Goal: Task Accomplishment & Management: Complete application form

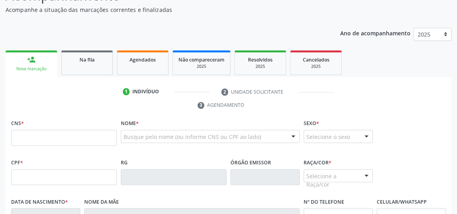
scroll to position [82, 0]
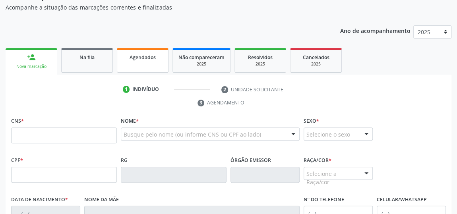
click at [161, 60] on div "Agendados" at bounding box center [143, 57] width 40 height 8
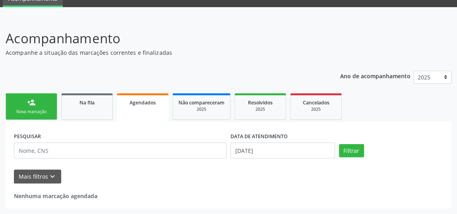
scroll to position [35, 0]
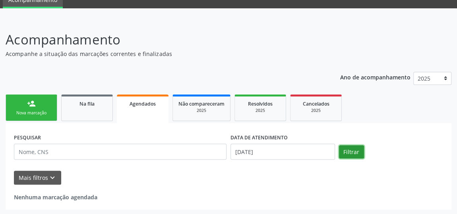
click at [352, 155] on button "Filtrar" at bounding box center [351, 152] width 25 height 14
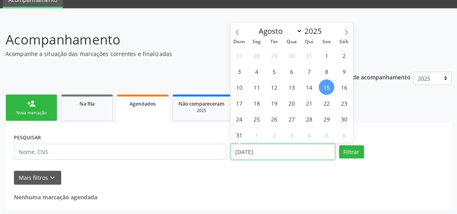
click at [238, 152] on input "[DATE]" at bounding box center [282, 152] width 105 height 16
click at [325, 70] on span "8" at bounding box center [326, 71] width 15 height 15
type input "[DATE]"
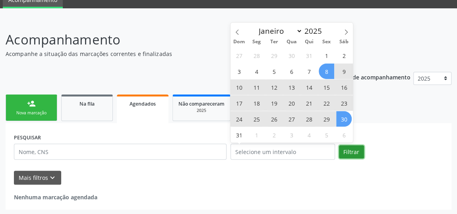
click at [350, 147] on button "Filtrar" at bounding box center [351, 152] width 25 height 14
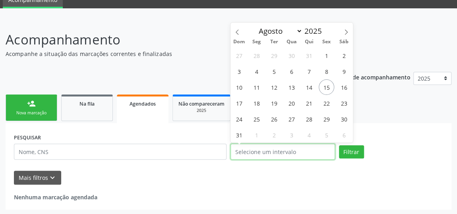
click at [276, 151] on input "text" at bounding box center [282, 152] width 105 height 16
click at [326, 56] on span "1" at bounding box center [326, 55] width 15 height 15
type input "01[DATE]"
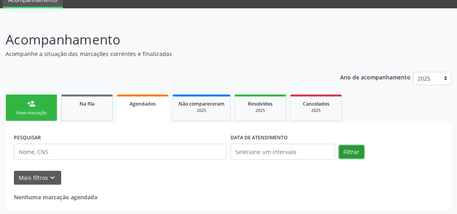
click at [354, 154] on button "Filtrar" at bounding box center [351, 152] width 25 height 14
click at [148, 102] on span "Agendados" at bounding box center [143, 104] width 26 height 7
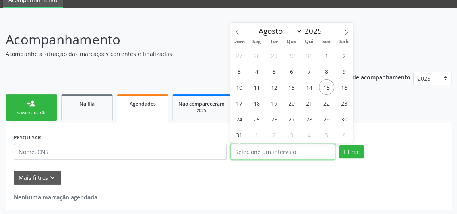
click at [321, 152] on input "text" at bounding box center [282, 152] width 105 height 16
click at [327, 86] on span "15" at bounding box center [326, 86] width 15 height 15
type input "[DATE]"
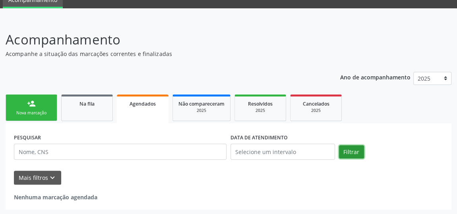
click at [350, 151] on button "Filtrar" at bounding box center [351, 152] width 25 height 14
click at [141, 101] on span "Agendados" at bounding box center [143, 104] width 26 height 7
click at [273, 109] on div "2025" at bounding box center [260, 111] width 40 height 6
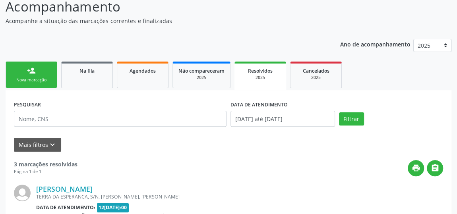
scroll to position [25, 0]
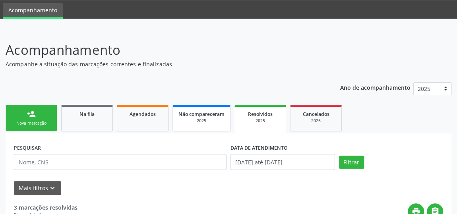
click at [204, 114] on span "Não compareceram" at bounding box center [201, 114] width 46 height 7
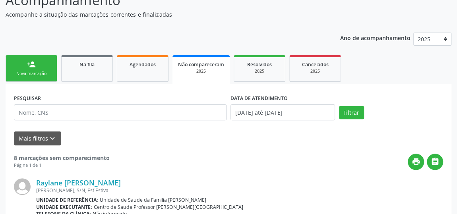
scroll to position [17, 0]
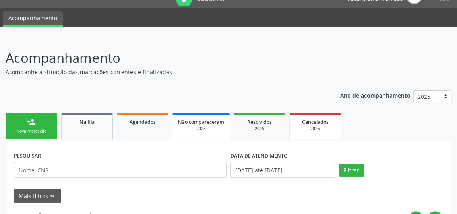
click at [323, 128] on div "2025" at bounding box center [315, 129] width 40 height 6
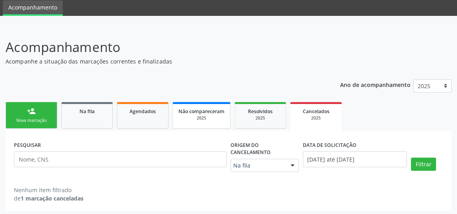
scroll to position [29, 0]
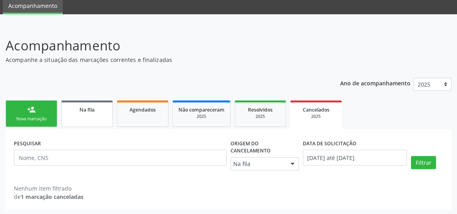
click at [97, 113] on link "Na fila" at bounding box center [87, 114] width 52 height 27
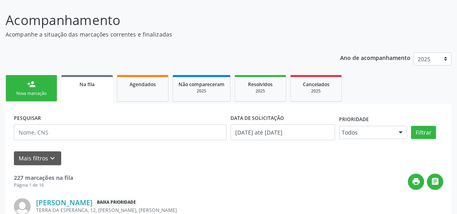
scroll to position [40, 0]
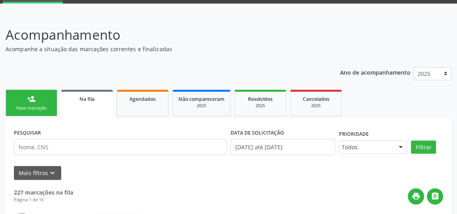
drag, startPoint x: 17, startPoint y: 103, endPoint x: 12, endPoint y: 108, distance: 7.6
click at [18, 104] on link "person_add Nova marcação" at bounding box center [32, 103] width 52 height 27
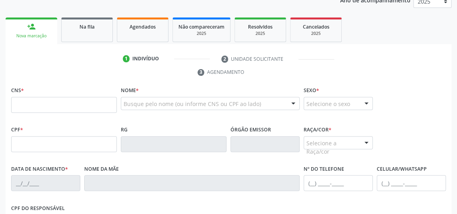
scroll to position [112, 0]
click at [79, 107] on input "text" at bounding box center [64, 105] width 106 height 16
type input "702 0068 2669 4183"
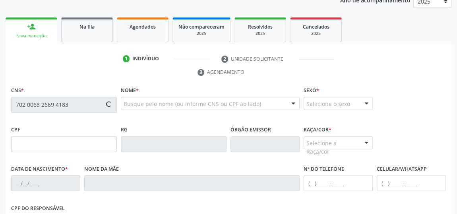
type input "29/04/1983"
type input "Maria Petrucia dos Santos Ribeiro"
type input "(82) 99653-4689"
type input "12"
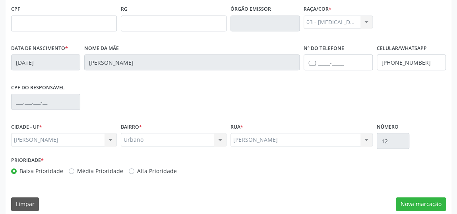
scroll to position [240, 0]
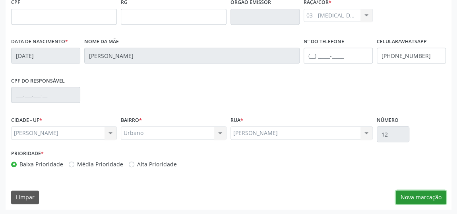
click at [419, 198] on button "Nova marcação" at bounding box center [421, 198] width 50 height 14
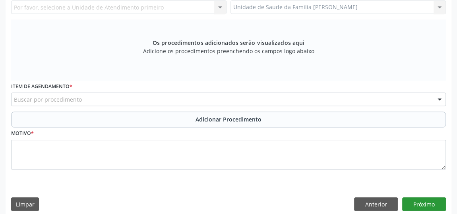
scroll to position [59, 0]
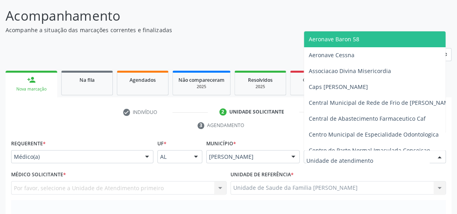
click at [411, 157] on div at bounding box center [375, 157] width 142 height 14
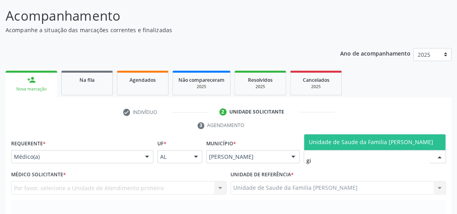
type input "gis"
click at [405, 139] on span "Unidade de Saude da Familia [PERSON_NAME]" at bounding box center [371, 142] width 124 height 8
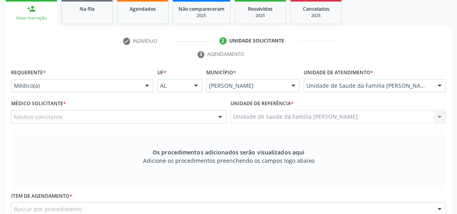
scroll to position [132, 0]
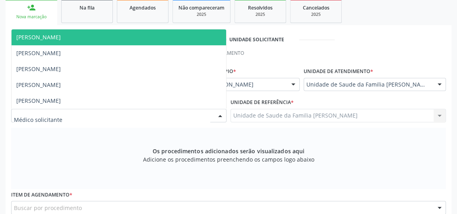
click at [223, 114] on div at bounding box center [220, 116] width 12 height 14
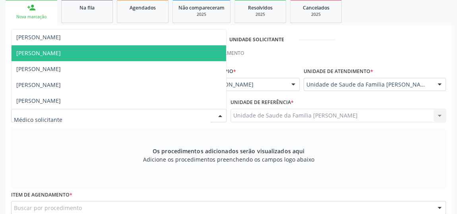
click at [39, 53] on span "[PERSON_NAME]" at bounding box center [38, 53] width 45 height 8
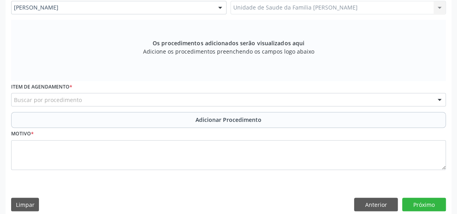
scroll to position [240, 0]
click at [93, 97] on div "Buscar por procedimento" at bounding box center [228, 100] width 435 height 14
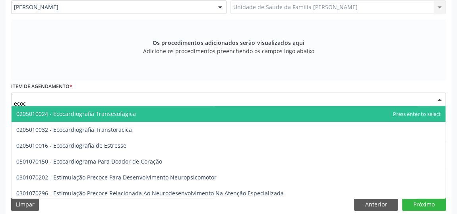
type input "ecoca"
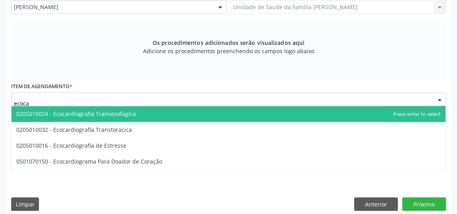
click at [102, 112] on span "0205010024 - Ecocardiografia Transesofagica" at bounding box center [76, 114] width 120 height 8
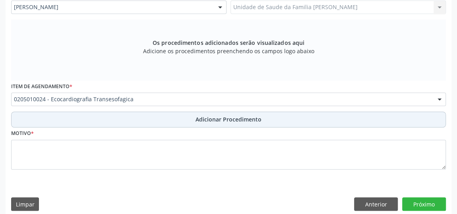
click at [241, 116] on span "Adicionar Procedimento" at bounding box center [229, 119] width 66 height 8
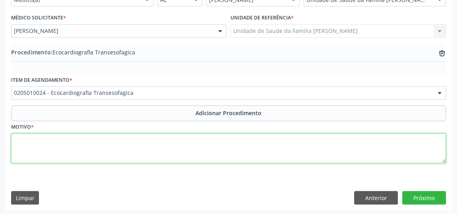
click at [127, 135] on textarea at bounding box center [228, 149] width 435 height 30
type textarea "has edemas."
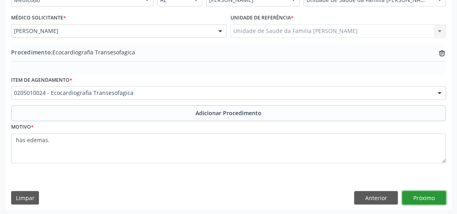
click at [426, 194] on button "Próximo" at bounding box center [424, 198] width 44 height 14
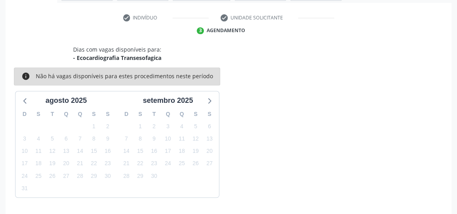
scroll to position [177, 0]
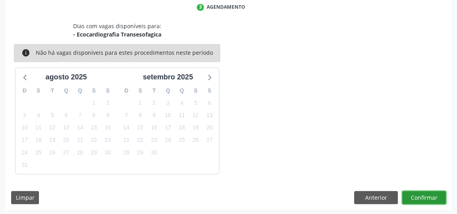
click at [425, 195] on button "Confirmar" at bounding box center [424, 198] width 44 height 14
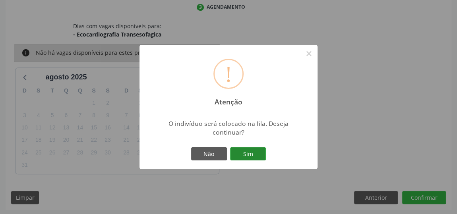
click at [257, 154] on button "Sim" at bounding box center [248, 154] width 36 height 14
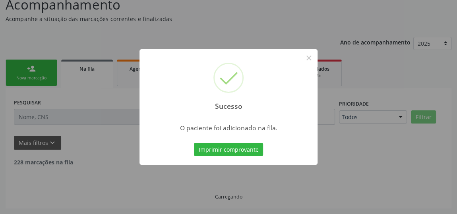
scroll to position [61, 0]
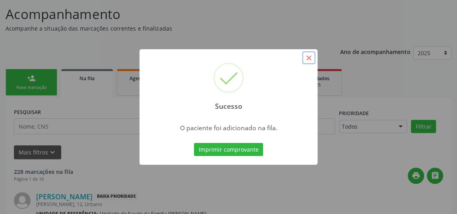
click at [307, 60] on button "×" at bounding box center [309, 58] width 14 height 14
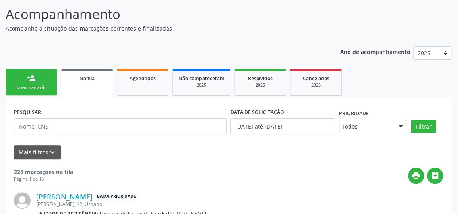
click at [37, 85] on div "Nova marcação" at bounding box center [32, 88] width 40 height 6
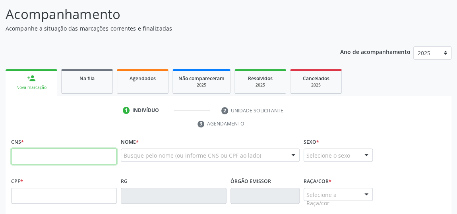
click at [96, 157] on input "text" at bounding box center [64, 157] width 106 height 16
type input "702 0068 2669 4183"
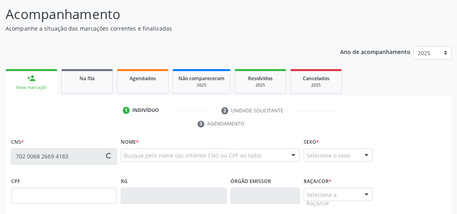
type input "29/04/1983"
type input "Maria Petrucia dos Santos Ribeiro"
type input "(82) 99653-4689"
type input "12"
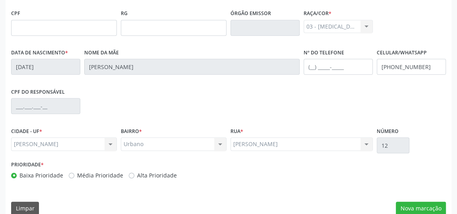
scroll to position [240, 0]
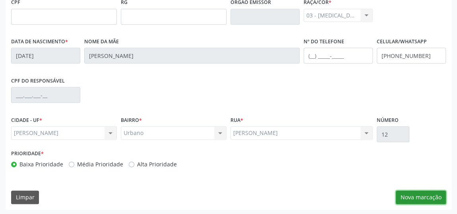
click at [428, 193] on button "Nova marcação" at bounding box center [421, 198] width 50 height 14
click at [0, 0] on div "Requerente * Médico(a) Médico(a) Enfermeiro(a) Paciente Nenhum resultado encont…" at bounding box center [0, 0] width 0 height 0
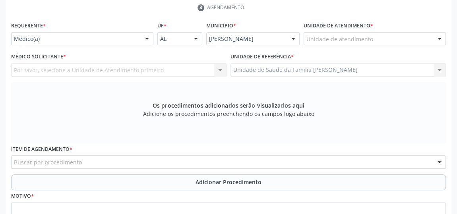
scroll to position [95, 0]
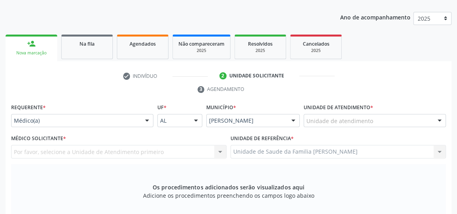
click at [438, 120] on div at bounding box center [440, 121] width 12 height 14
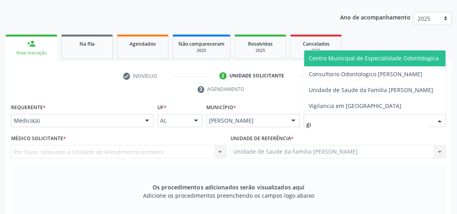
type input "gis"
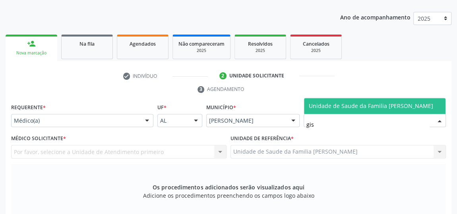
click at [403, 105] on span "Unidade de Saude da Familia [PERSON_NAME]" at bounding box center [371, 106] width 124 height 8
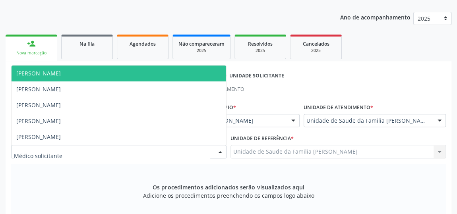
click at [220, 151] on div at bounding box center [220, 152] width 12 height 14
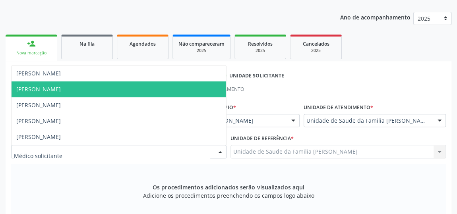
click at [59, 86] on span "[PERSON_NAME]" at bounding box center [38, 89] width 45 height 8
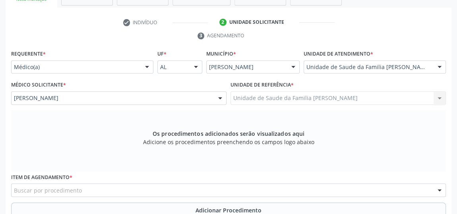
scroll to position [168, 0]
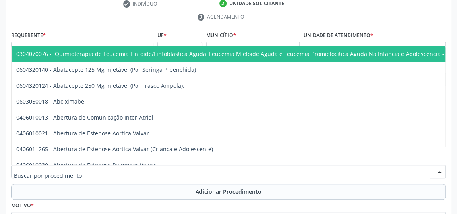
click at [179, 168] on div at bounding box center [228, 172] width 435 height 14
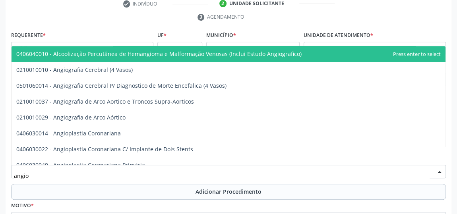
type input "angiol"
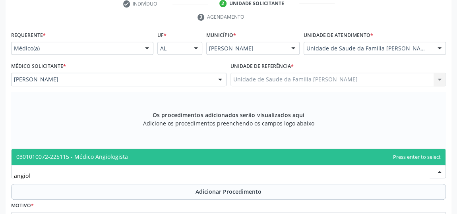
click at [128, 158] on span "0301010072-225115 - Médico Angiologista" at bounding box center [229, 157] width 434 height 16
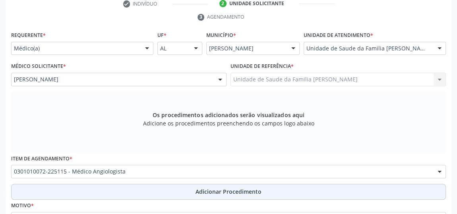
click at [224, 188] on span "Adicionar Procedimento" at bounding box center [229, 192] width 66 height 8
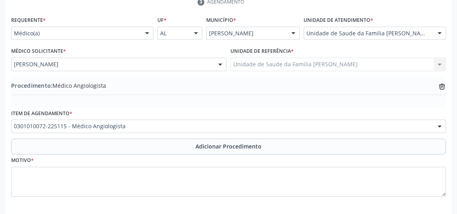
scroll to position [204, 0]
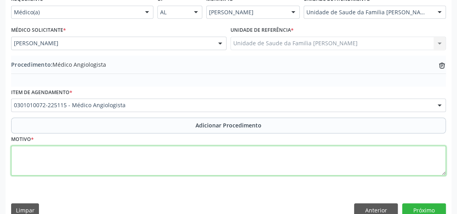
click at [141, 155] on textarea at bounding box center [228, 161] width 435 height 30
type textarea "e"
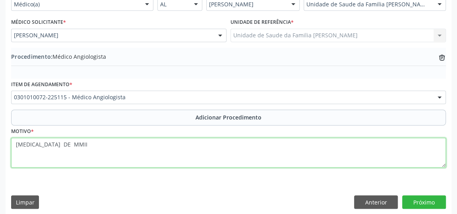
scroll to position [216, 0]
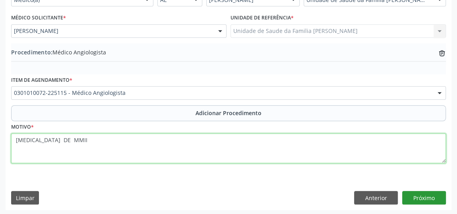
type textarea "EDEMA DE MMII"
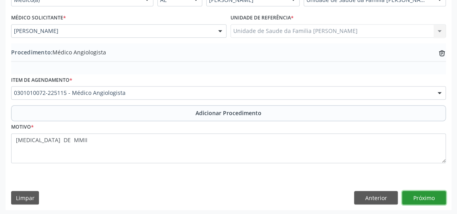
click at [422, 192] on button "Próximo" at bounding box center [424, 198] width 44 height 14
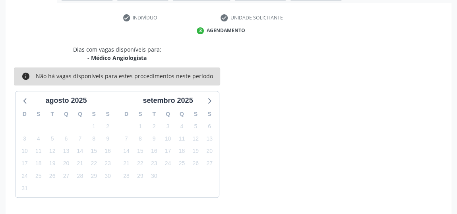
scroll to position [177, 0]
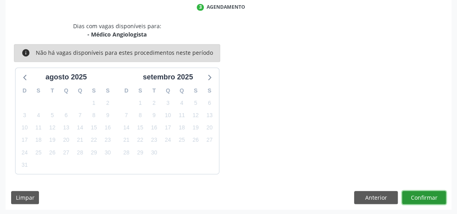
click at [422, 192] on button "Confirmar" at bounding box center [424, 198] width 44 height 14
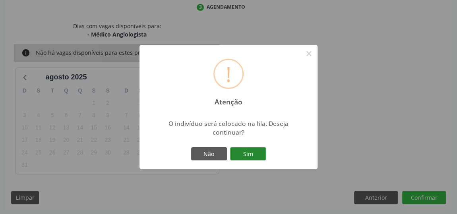
click at [251, 158] on button "Sim" at bounding box center [248, 154] width 36 height 14
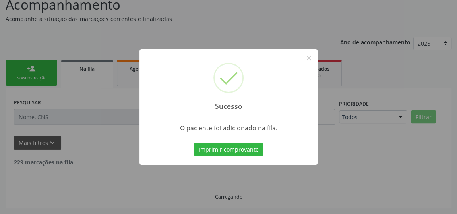
scroll to position [61, 0]
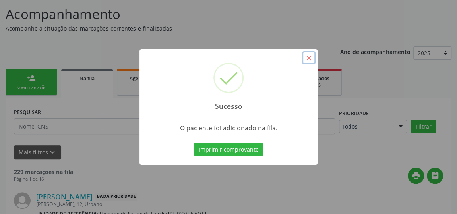
click at [310, 54] on button "×" at bounding box center [309, 58] width 14 height 14
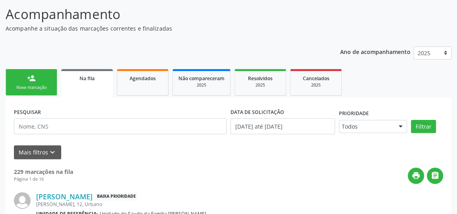
click at [47, 89] on div "Nova marcação" at bounding box center [32, 88] width 40 height 6
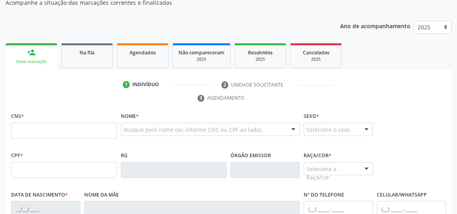
scroll to position [97, 0]
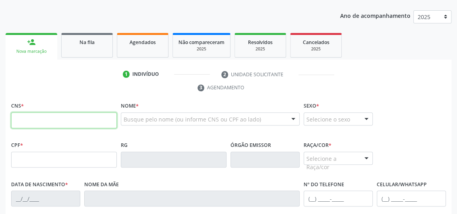
drag, startPoint x: 48, startPoint y: 115, endPoint x: 38, endPoint y: 116, distance: 10.3
click at [48, 115] on input "text" at bounding box center [64, 120] width 106 height 16
click at [49, 116] on input "text" at bounding box center [64, 120] width 106 height 16
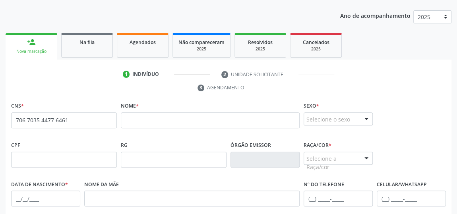
click at [86, 118] on span "none" at bounding box center [96, 118] width 35 height 9
click at [87, 119] on span "none" at bounding box center [96, 118] width 35 height 9
click at [76, 121] on input "706 7035 4477 6461" at bounding box center [64, 120] width 106 height 16
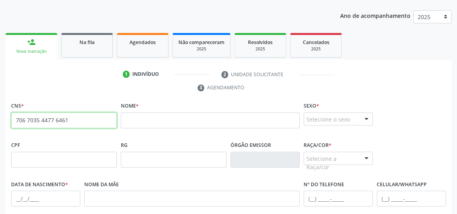
click at [76, 121] on input "706 7035 4477 6461" at bounding box center [64, 120] width 106 height 16
type input "7"
type input "706 7035 4776 4618"
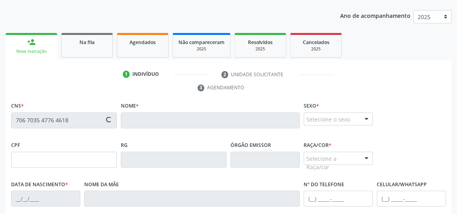
type input "182.064.984-94"
type input "01/07/2022"
type input "Herika Lais da Silva Cerqueira"
type input "(82) 99347-0337"
type input "20"
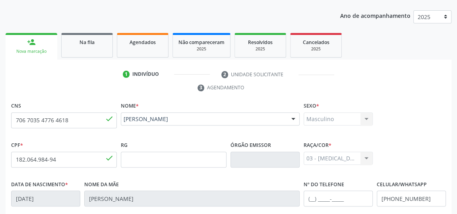
scroll to position [240, 0]
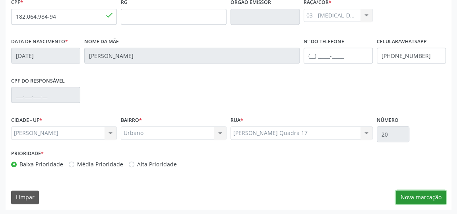
click at [419, 198] on button "Nova marcação" at bounding box center [421, 198] width 50 height 14
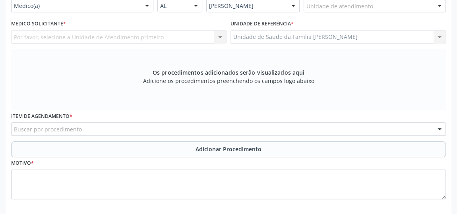
scroll to position [132, 0]
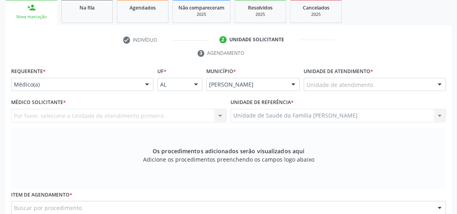
click at [406, 81] on div "Unidade de atendimento" at bounding box center [375, 85] width 142 height 14
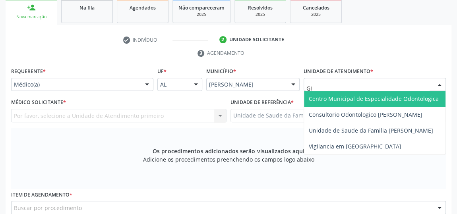
type input "GIS"
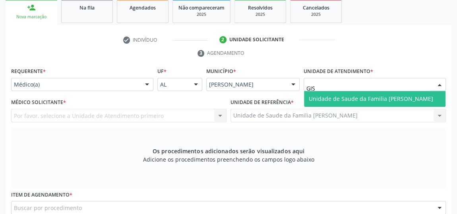
click at [444, 97] on span "Unidade de Saude da Familia [PERSON_NAME]" at bounding box center [374, 99] width 141 height 16
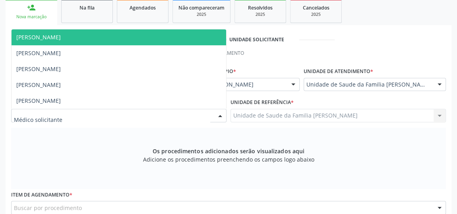
click at [222, 114] on div at bounding box center [220, 116] width 12 height 14
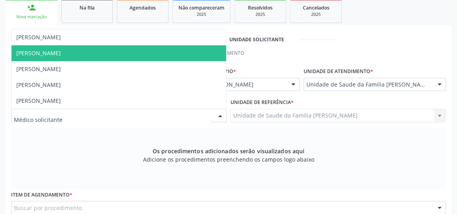
click at [40, 54] on span "[PERSON_NAME]" at bounding box center [38, 53] width 45 height 8
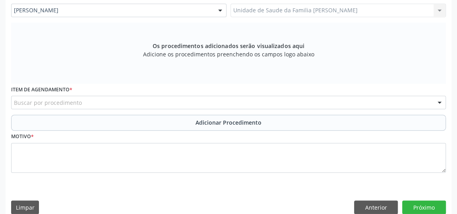
scroll to position [240, 0]
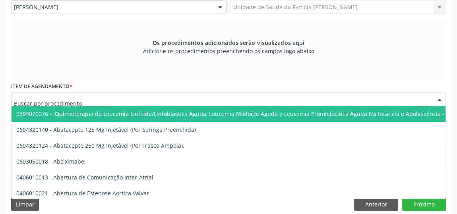
click at [171, 100] on div at bounding box center [228, 100] width 435 height 14
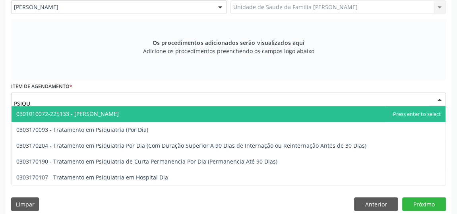
type input "PSIQUI"
click at [108, 112] on span "0301010072-225133 - [PERSON_NAME]" at bounding box center [67, 114] width 103 height 8
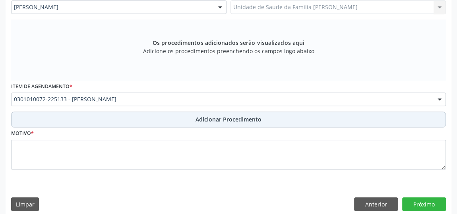
click at [207, 117] on span "Adicionar Procedimento" at bounding box center [229, 119] width 66 height 8
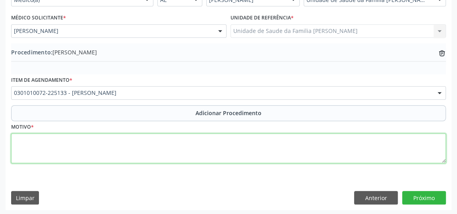
click at [129, 150] on textarea at bounding box center [228, 149] width 435 height 30
type textarea "PSIQUIATRA INFANTIL, HIPERATIVIDADE AVALIACAO."
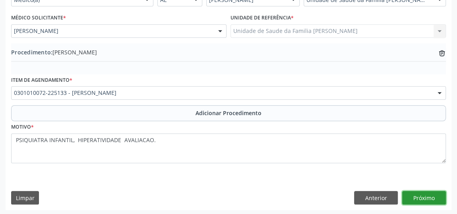
click at [432, 197] on button "Próximo" at bounding box center [424, 198] width 44 height 14
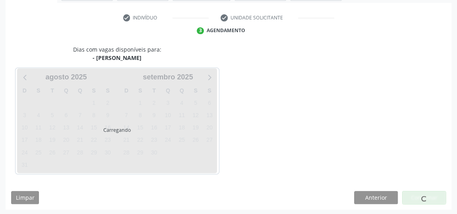
scroll to position [177, 0]
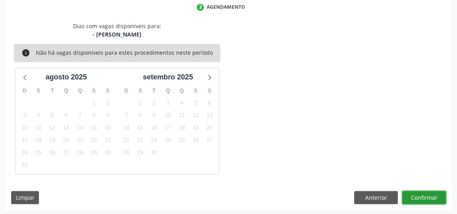
click at [432, 197] on button "Confirmar" at bounding box center [424, 198] width 44 height 14
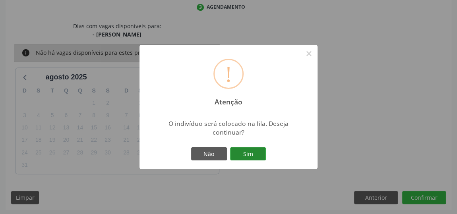
click at [253, 154] on button "Sim" at bounding box center [248, 154] width 36 height 14
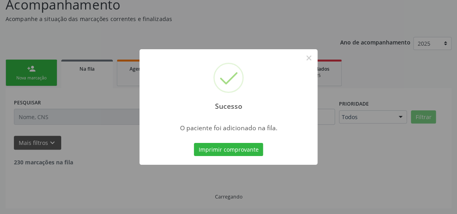
scroll to position [61, 0]
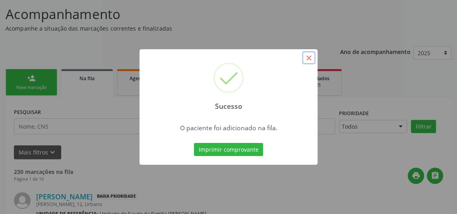
click at [311, 55] on button "×" at bounding box center [309, 58] width 14 height 14
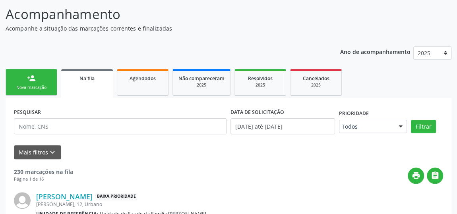
click at [38, 85] on div "Nova marcação" at bounding box center [32, 88] width 40 height 6
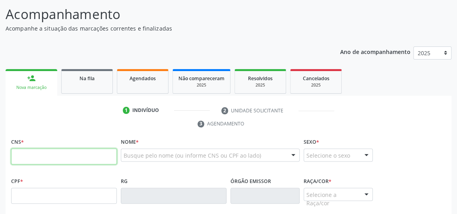
click at [75, 155] on input "text" at bounding box center [64, 157] width 106 height 16
type input "706 7035 4776 4618"
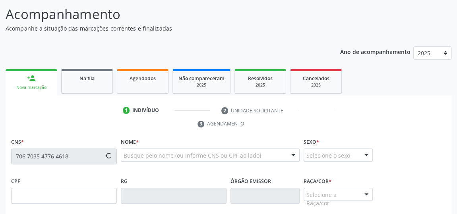
type input "182.064.984-94"
type input "01/07/2022"
type input "Herika Lais da Silva Cerqueira"
type input "(82) 99347-0337"
type input "20"
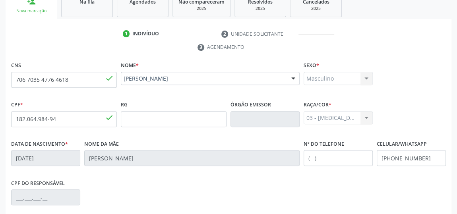
scroll to position [240, 0]
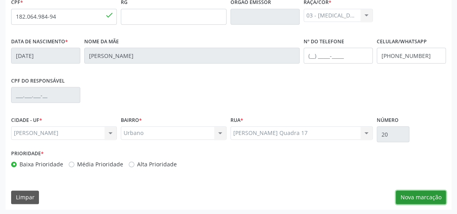
click at [422, 195] on button "Nova marcação" at bounding box center [421, 198] width 50 height 14
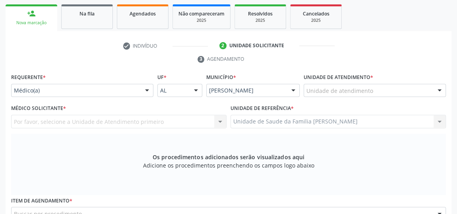
scroll to position [95, 0]
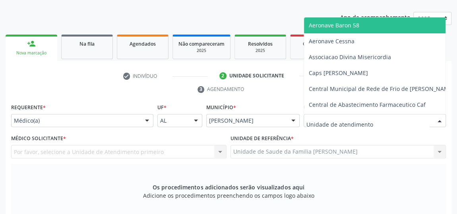
click at [422, 117] on div at bounding box center [375, 121] width 142 height 14
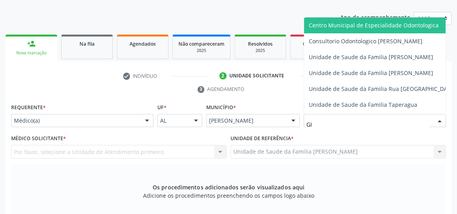
type input "GIS"
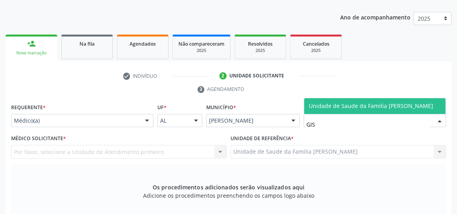
click at [412, 103] on span "Unidade de Saude da Familia [PERSON_NAME]" at bounding box center [371, 106] width 124 height 8
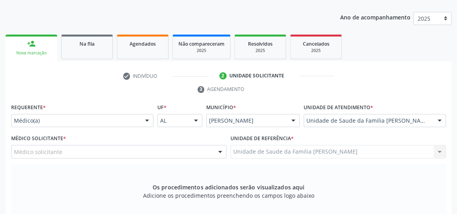
click at [220, 150] on div at bounding box center [220, 152] width 12 height 14
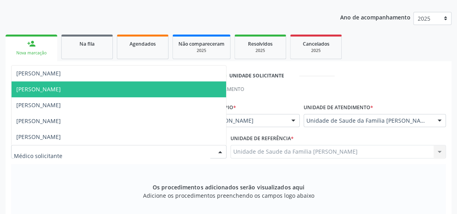
click at [73, 85] on span "[PERSON_NAME]" at bounding box center [119, 89] width 215 height 16
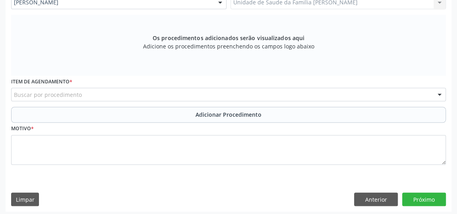
scroll to position [246, 0]
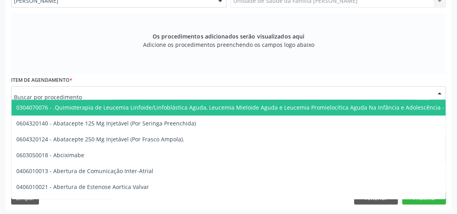
click at [174, 90] on div at bounding box center [228, 93] width 435 height 14
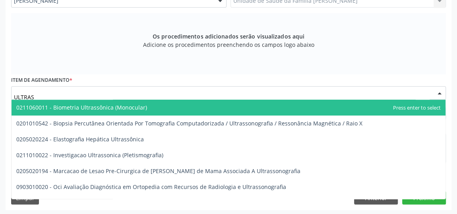
type input "ULTRASS"
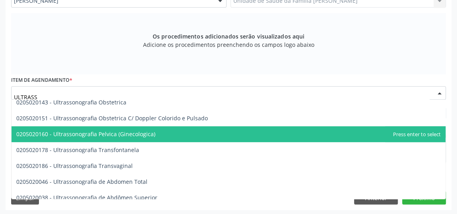
scroll to position [180, 0]
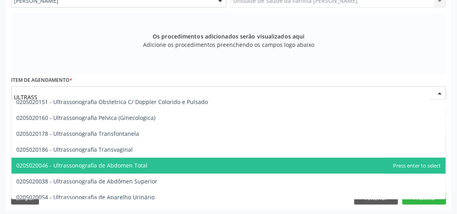
click at [132, 163] on span "0205020046 - Ultrassonografia de Abdomen Total" at bounding box center [81, 166] width 131 height 8
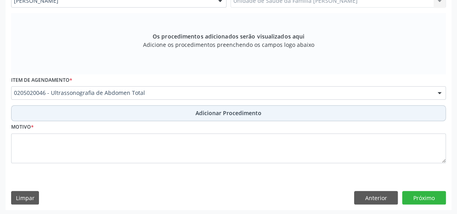
click at [225, 109] on span "Adicionar Procedimento" at bounding box center [229, 113] width 66 height 8
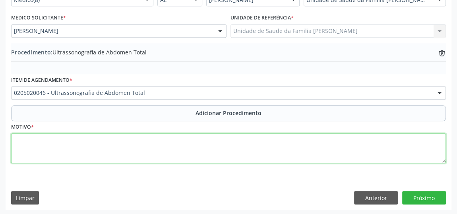
click at [170, 147] on textarea at bounding box center [228, 149] width 435 height 30
type textarea "DOR ABDOMINAL RECORRENTE."
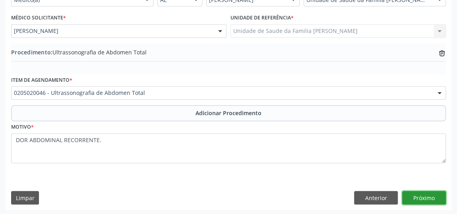
click at [438, 194] on button "Próximo" at bounding box center [424, 198] width 44 height 14
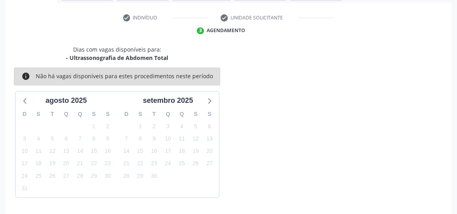
scroll to position [177, 0]
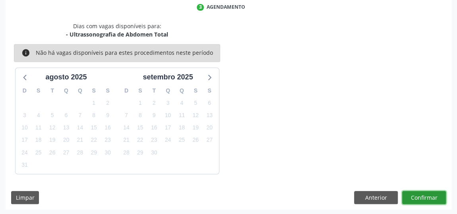
click at [438, 194] on button "Confirmar" at bounding box center [424, 198] width 44 height 14
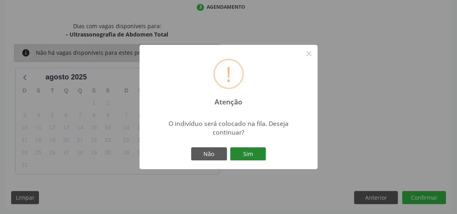
click at [250, 155] on button "Sim" at bounding box center [248, 154] width 36 height 14
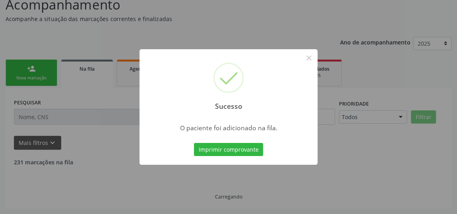
scroll to position [61, 0]
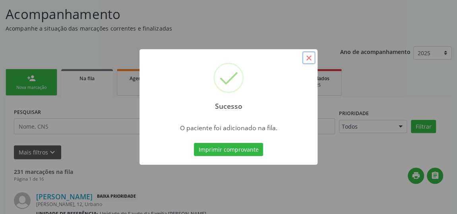
click at [307, 61] on button "×" at bounding box center [309, 58] width 14 height 14
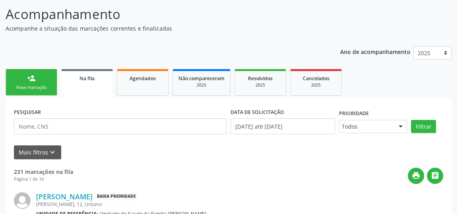
click at [38, 76] on link "person_add Nova marcação" at bounding box center [32, 82] width 52 height 27
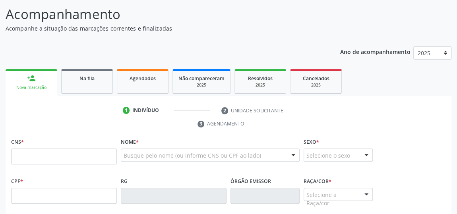
click at [68, 151] on input "text" at bounding box center [64, 157] width 106 height 16
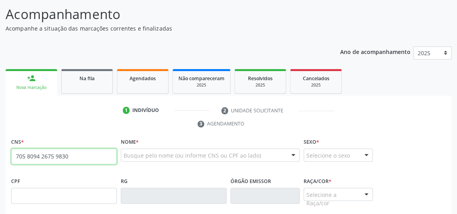
type input "705 8094 2675 9830"
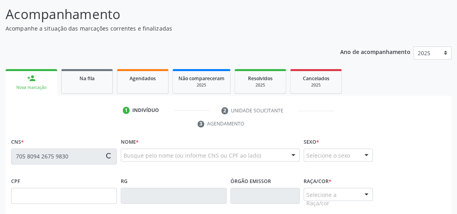
type input "121.967.584-93"
type input "16/05/1996"
type input "Edilene Miguel dos Santos"
type input "(82) 99949-4894"
type input "24"
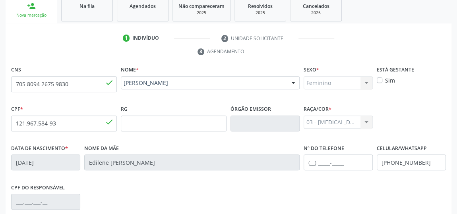
scroll to position [240, 0]
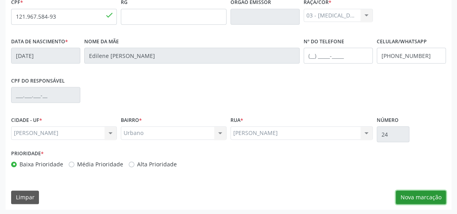
click at [412, 198] on button "Nova marcação" at bounding box center [421, 198] width 50 height 14
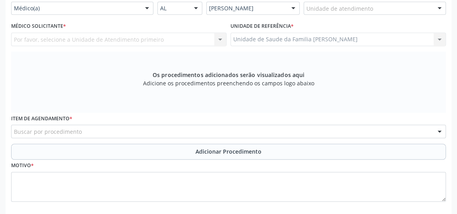
scroll to position [168, 0]
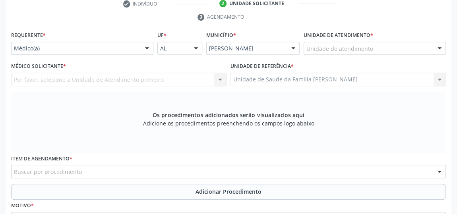
click at [408, 44] on div "Unidade de atendimento" at bounding box center [375, 49] width 142 height 14
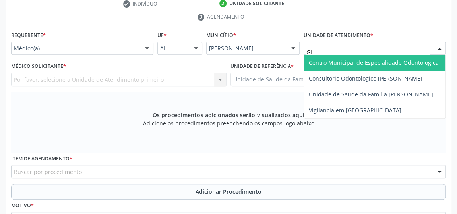
type input "GIS"
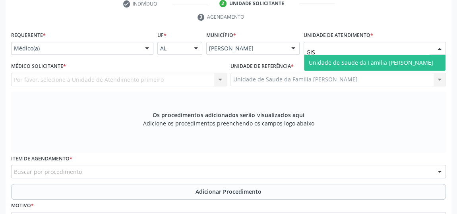
click at [407, 56] on span "Unidade de Saude da Familia [PERSON_NAME]" at bounding box center [374, 63] width 141 height 16
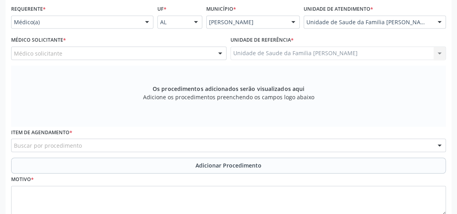
scroll to position [132, 0]
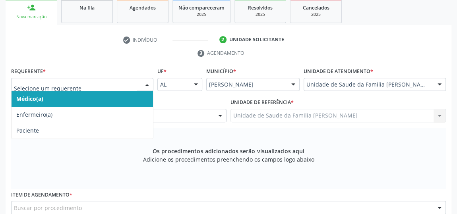
click at [148, 85] on div at bounding box center [147, 85] width 12 height 14
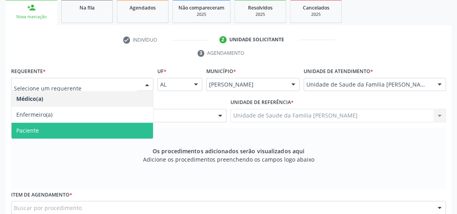
click at [48, 132] on span "Paciente" at bounding box center [82, 131] width 141 height 16
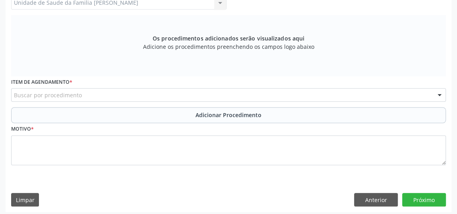
scroll to position [246, 0]
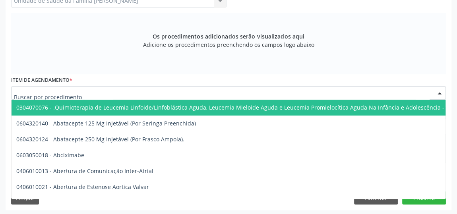
click at [172, 93] on div at bounding box center [228, 93] width 435 height 14
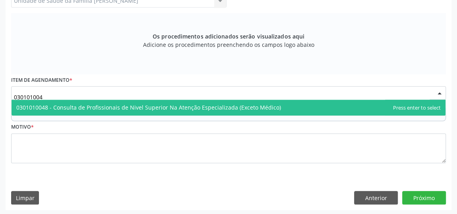
type input "0301010048"
click at [181, 107] on span "0301010048 - Consulta de Profissionais de Nivel Superior Na Atenção Especializa…" at bounding box center [148, 108] width 265 height 8
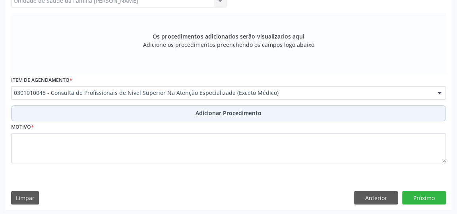
click at [229, 114] on span "Adicionar Procedimento" at bounding box center [229, 113] width 66 height 8
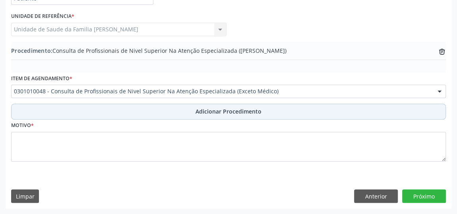
scroll to position [216, 0]
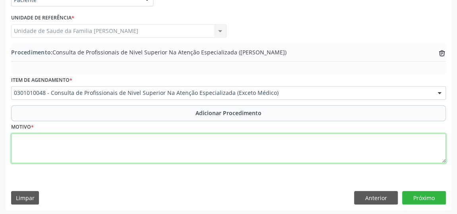
click at [159, 142] on textarea at bounding box center [228, 149] width 435 height 30
type textarea "ODONTOLOGIA- BUCO MAXILO FACIL."
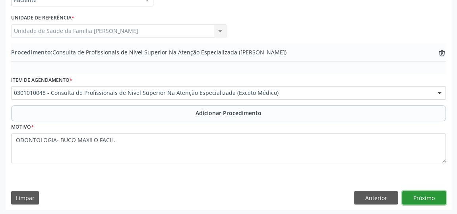
click at [435, 193] on button "Próximo" at bounding box center [424, 198] width 44 height 14
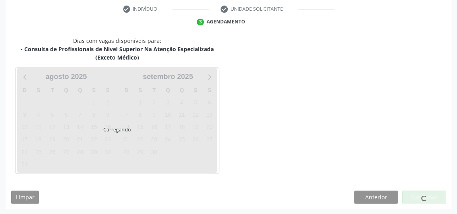
scroll to position [186, 0]
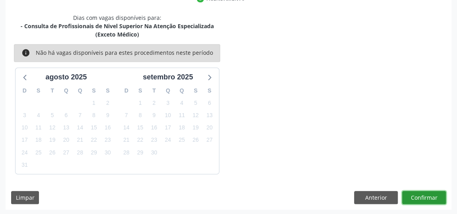
click at [435, 193] on button "Confirmar" at bounding box center [424, 198] width 44 height 14
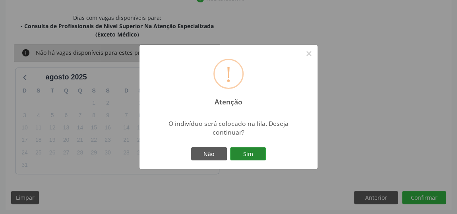
click at [254, 152] on button "Sim" at bounding box center [248, 154] width 36 height 14
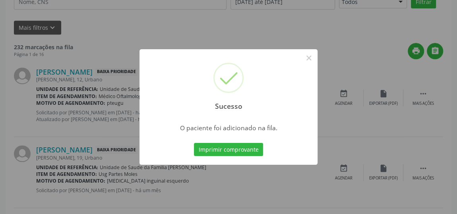
scroll to position [61, 0]
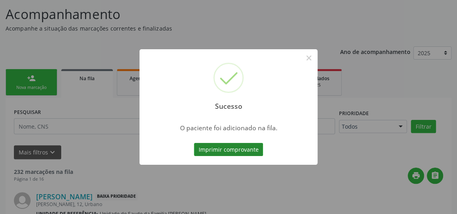
click at [240, 148] on button "Imprimir comprovante" at bounding box center [228, 150] width 69 height 14
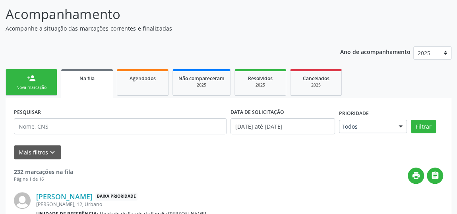
click at [38, 83] on link "person_add Nova marcação" at bounding box center [32, 82] width 52 height 27
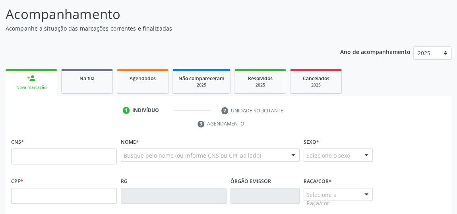
click at [12, 122] on ul "1 Indivíduo 2 Unidade solicitante 3 Agendamento" at bounding box center [229, 117] width 446 height 27
click at [14, 125] on ul "1 Indivíduo 2 Unidade solicitante 3 Agendamento" at bounding box center [229, 117] width 446 height 27
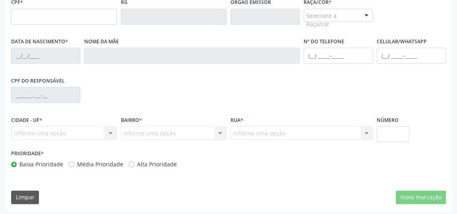
scroll to position [168, 0]
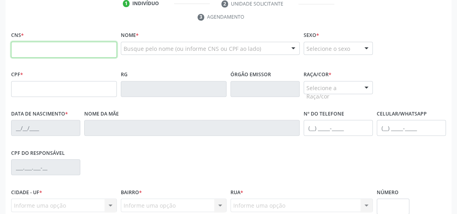
click at [62, 46] on input "text" at bounding box center [64, 50] width 106 height 16
click at [304, 16] on ul "1 Indivíduo 2 Unidade solicitante 3 Agendamento" at bounding box center [229, 10] width 446 height 27
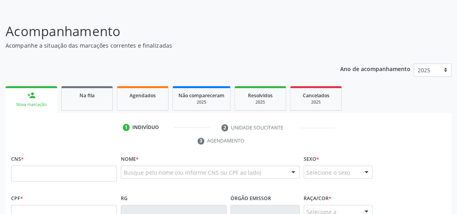
scroll to position [59, 0]
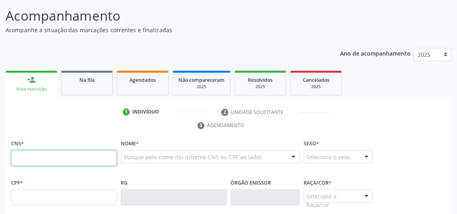
click at [68, 155] on input "text" at bounding box center [64, 158] width 106 height 16
type input "702 0068 2669 4183"
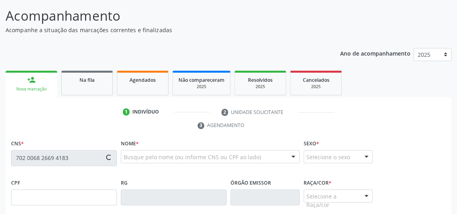
type input "29/04/1983"
type input "Maria Petrucia dos Santos Ribeiro"
type input "(82) 99653-4689"
type input "12"
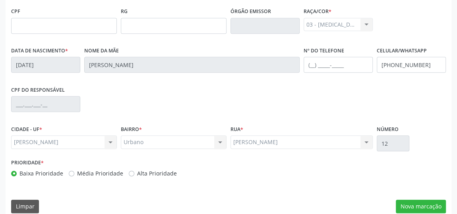
scroll to position [240, 0]
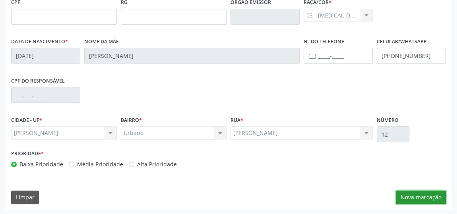
click at [420, 195] on button "Nova marcação" at bounding box center [421, 198] width 50 height 14
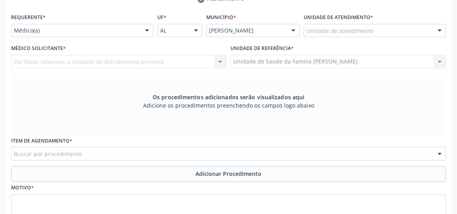
scroll to position [95, 0]
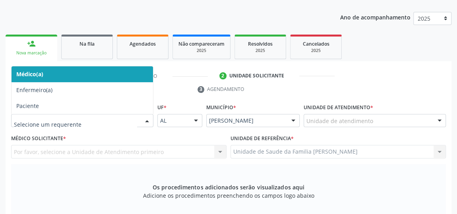
click at [149, 119] on div at bounding box center [147, 121] width 12 height 14
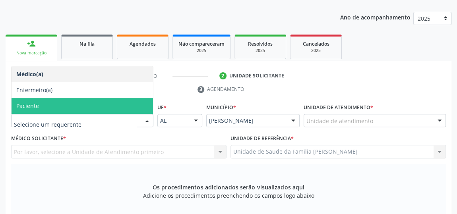
click at [29, 104] on span "Paciente" at bounding box center [27, 106] width 23 height 8
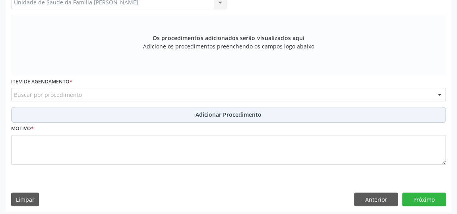
scroll to position [246, 0]
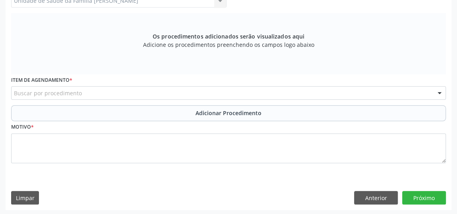
click at [100, 87] on div "Buscar por procedimento" at bounding box center [228, 93] width 435 height 14
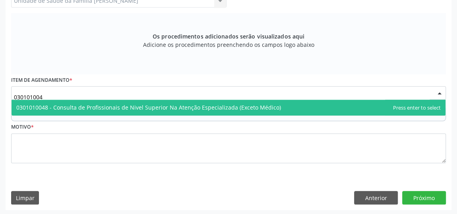
type input "0301010048"
click at [146, 108] on span "0301010048 - Consulta de Profissionais de Nivel Superior Na Atenção Especializa…" at bounding box center [148, 108] width 265 height 8
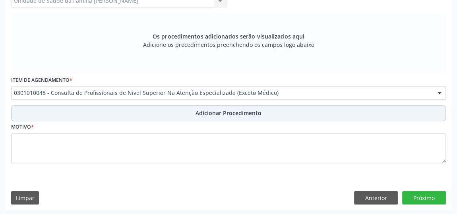
click at [217, 109] on span "Adicionar Procedimento" at bounding box center [229, 113] width 66 height 8
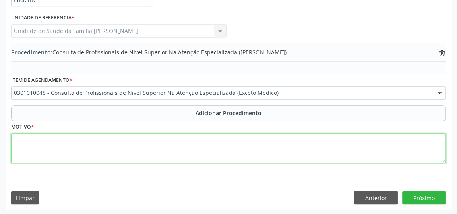
click at [114, 148] on textarea at bounding box center [228, 149] width 435 height 30
type textarea "ODONTOLOGIA- RADIOLOGIA."
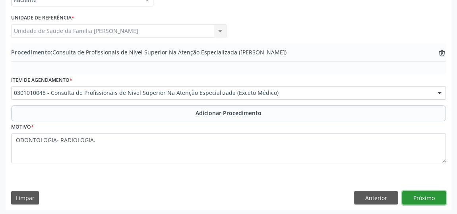
click at [427, 193] on button "Próximo" at bounding box center [424, 198] width 44 height 14
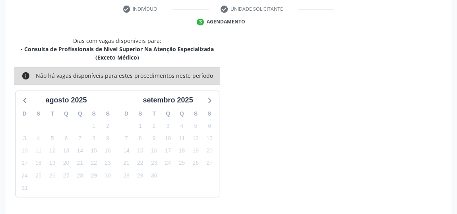
scroll to position [186, 0]
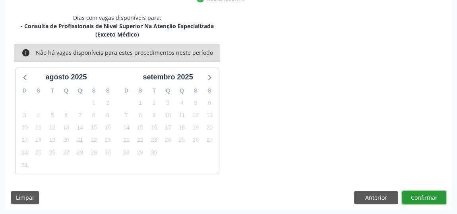
click at [427, 193] on button "Confirmar" at bounding box center [424, 198] width 44 height 14
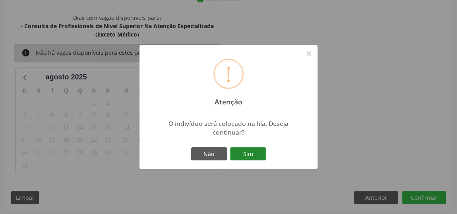
click at [244, 147] on button "Sim" at bounding box center [248, 154] width 36 height 14
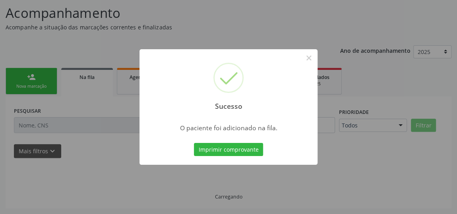
scroll to position [61, 0]
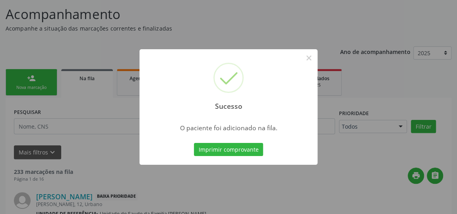
click at [244, 147] on button "Imprimir comprovante" at bounding box center [228, 150] width 69 height 14
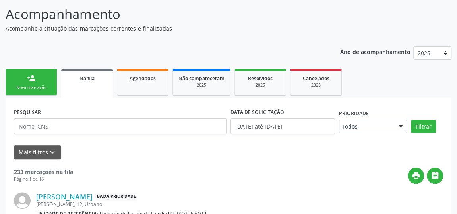
click at [32, 76] on div "person_add" at bounding box center [31, 78] width 9 height 9
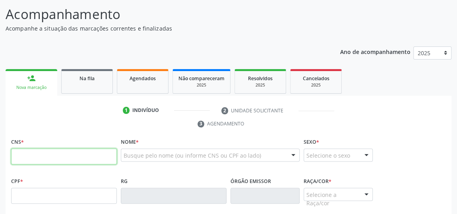
click at [75, 149] on input "text" at bounding box center [64, 157] width 106 height 16
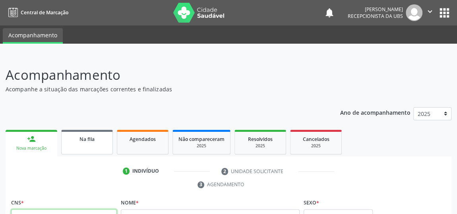
scroll to position [72, 0]
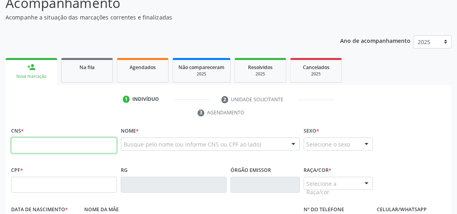
click at [83, 142] on input "text" at bounding box center [64, 146] width 106 height 16
type input "702 0063 2975 4781"
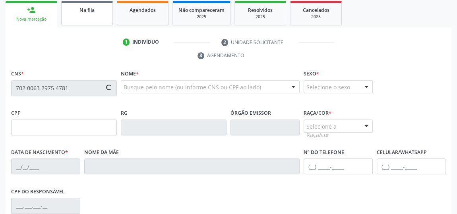
scroll to position [144, 0]
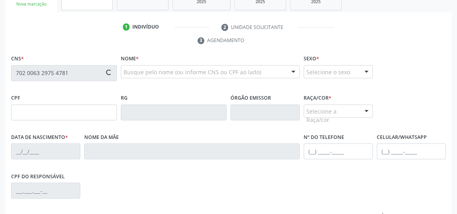
type input "011.572.064-25"
type input "07/06/1983"
type input "Marineide Barbosa de Almeida"
type input "(82) 98858-5691"
type input "01"
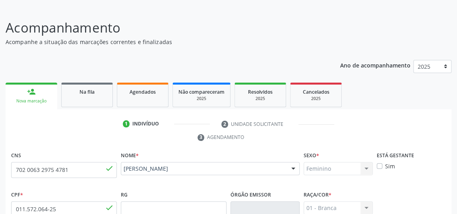
scroll to position [36, 0]
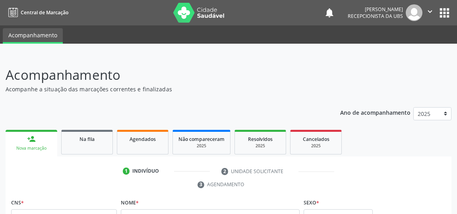
scroll to position [33, 0]
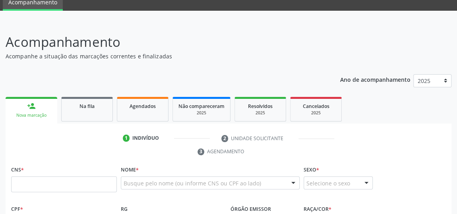
click at [43, 186] on input "text" at bounding box center [64, 184] width 106 height 16
type input "702 6067 4056 3549"
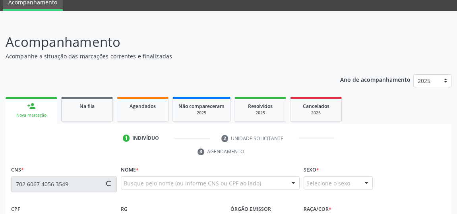
type input "053.360.224-62"
type input "[DATE]"
type input "[PERSON_NAME]"
type input "[PHONE_NUMBER]"
type input "03"
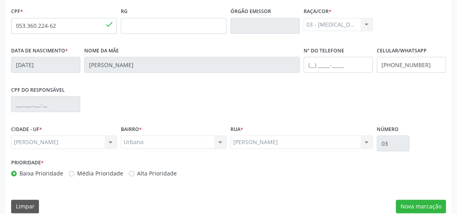
scroll to position [240, 0]
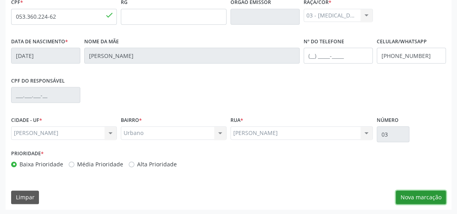
click at [426, 195] on button "Nova marcação" at bounding box center [421, 198] width 50 height 14
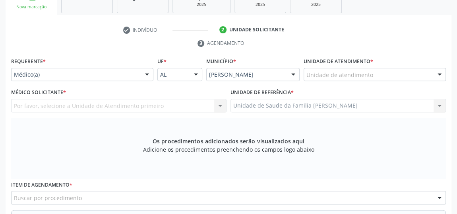
scroll to position [95, 0]
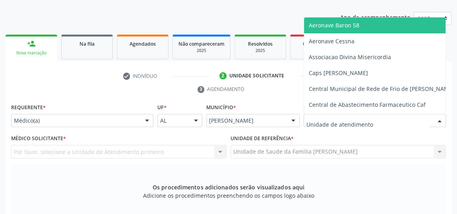
click at [394, 122] on div at bounding box center [375, 121] width 142 height 14
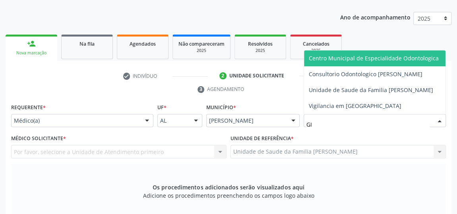
type input "GIS"
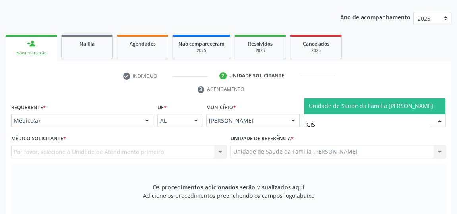
click at [391, 98] on span "Unidade de Saude da Familia [PERSON_NAME]" at bounding box center [374, 106] width 141 height 16
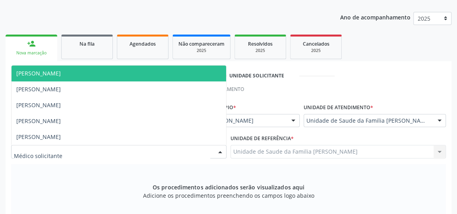
click at [223, 147] on div at bounding box center [220, 152] width 12 height 14
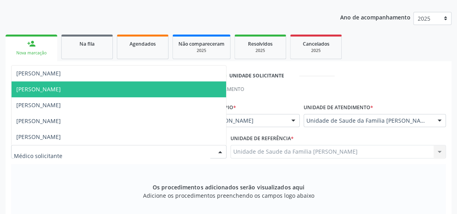
click at [87, 85] on span "[PERSON_NAME]" at bounding box center [119, 89] width 215 height 16
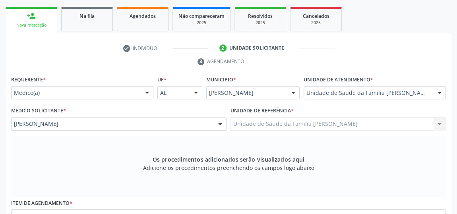
scroll to position [204, 0]
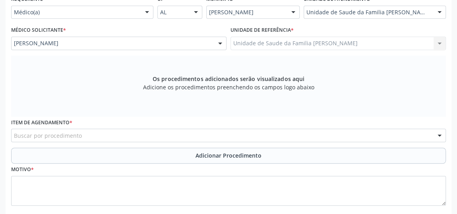
click at [225, 137] on div "Buscar por procedimento" at bounding box center [228, 136] width 435 height 14
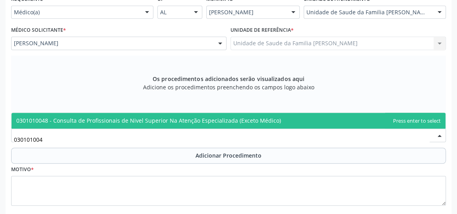
type input "0301010048"
click at [225, 122] on span "0301010048 - Consulta de Profissionais de Nivel Superior Na Atenção Especializa…" at bounding box center [148, 121] width 265 height 8
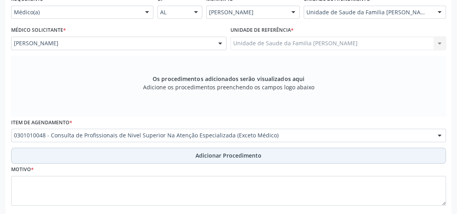
click at [217, 151] on span "Adicionar Procedimento" at bounding box center [229, 155] width 66 height 8
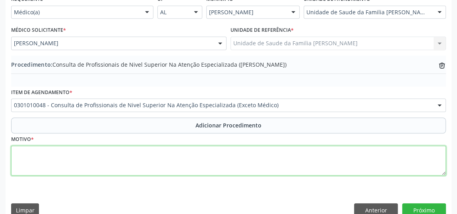
click at [192, 163] on textarea at bounding box center [228, 161] width 435 height 30
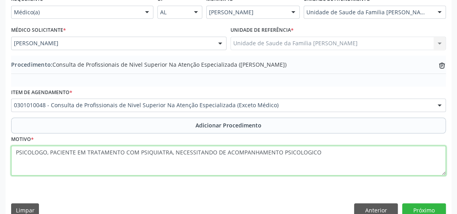
click at [46, 152] on textarea "PSICOLOGO, PACIENTE EM TRATAMENTO COM PSIQUIATRA, NECESSITANDO DE ACOMPANHAMENT…" at bounding box center [228, 161] width 435 height 30
click at [347, 157] on textarea "PSICOLOGIA, PACIENTE EM TRATAMENTO COM PSIQUIATRA, NECESSITANDO DE ACOMPANHAMEN…" at bounding box center [228, 161] width 435 height 30
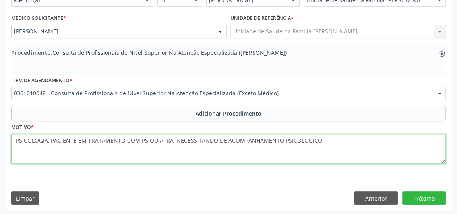
scroll to position [216, 0]
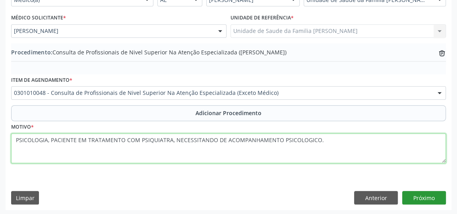
type textarea "PSICOLOGIA, PACIENTE EM TRATAMENTO COM PSIQUIATRA, NECESSITANDO DE ACOMPANHAMEN…"
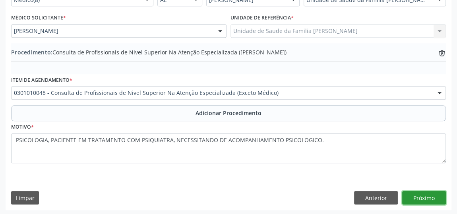
click at [425, 195] on button "Próximo" at bounding box center [424, 198] width 44 height 14
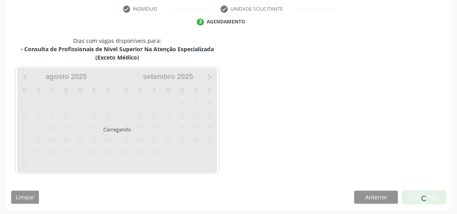
scroll to position [186, 0]
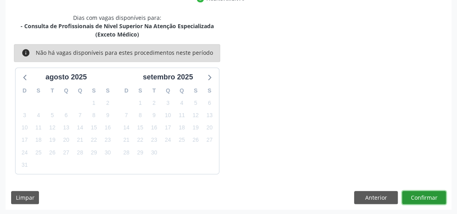
click at [425, 195] on button "Confirmar" at bounding box center [424, 198] width 44 height 14
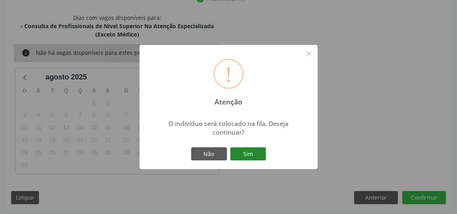
click at [243, 153] on button "Sim" at bounding box center [248, 154] width 36 height 14
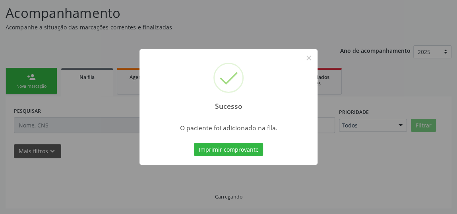
scroll to position [61, 0]
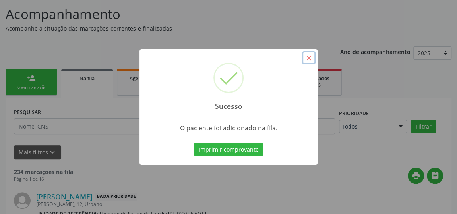
click at [310, 62] on button "×" at bounding box center [309, 58] width 14 height 14
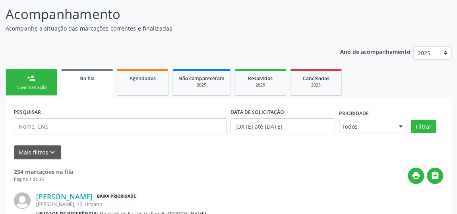
click at [40, 85] on div "Nova marcação" at bounding box center [32, 88] width 40 height 6
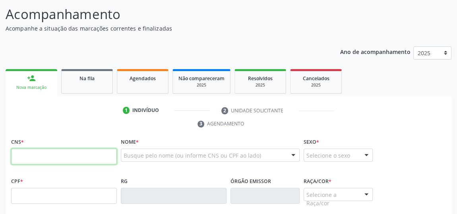
click at [51, 155] on input "text" at bounding box center [64, 157] width 106 height 16
type input "702 6067 4056 3549"
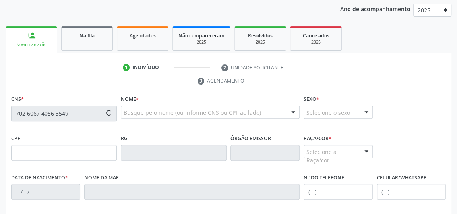
scroll to position [133, 0]
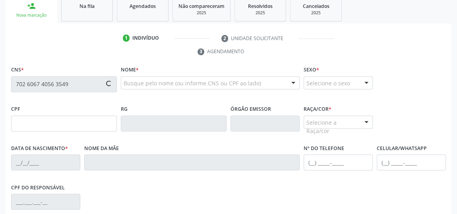
type input "053.360.224-62"
type input "[DATE]"
type input "[PERSON_NAME]"
type input "[PHONE_NUMBER]"
type input "03"
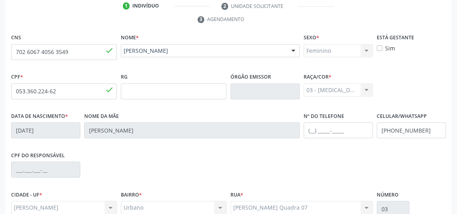
scroll to position [240, 0]
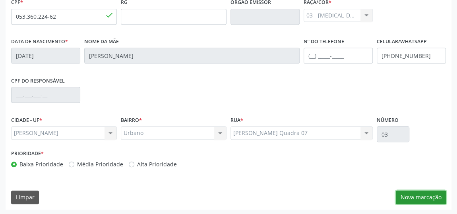
click at [425, 194] on button "Nova marcação" at bounding box center [421, 198] width 50 height 14
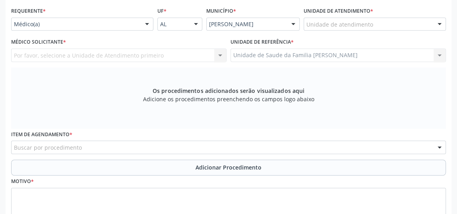
scroll to position [168, 0]
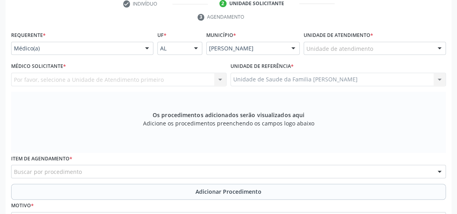
click at [392, 46] on div "Unidade de atendimento" at bounding box center [375, 49] width 142 height 14
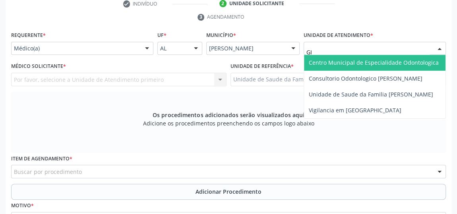
type input "GIS"
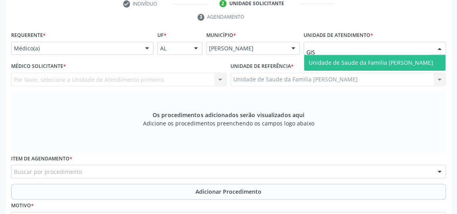
click at [388, 62] on span "Unidade de Saude da Familia [PERSON_NAME]" at bounding box center [371, 63] width 124 height 8
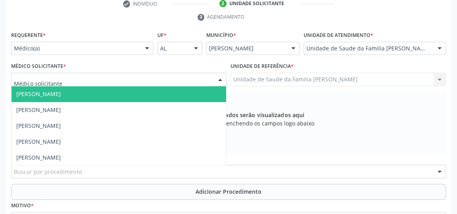
click at [219, 78] on div at bounding box center [220, 80] width 12 height 14
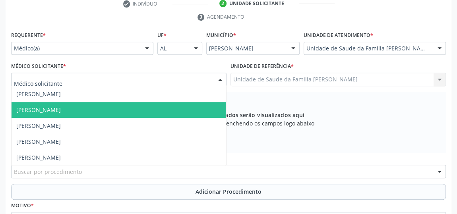
click at [68, 104] on span "[PERSON_NAME]" at bounding box center [119, 110] width 215 height 16
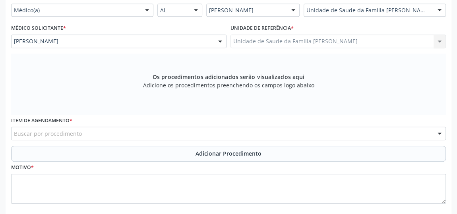
scroll to position [240, 0]
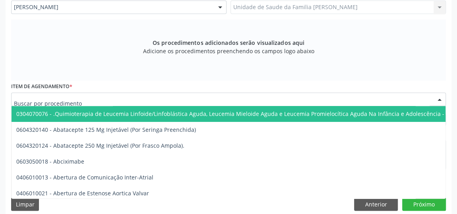
click at [238, 100] on div at bounding box center [228, 100] width 435 height 14
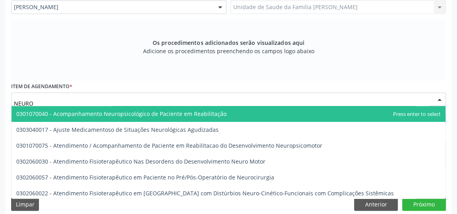
type input "NEUROL"
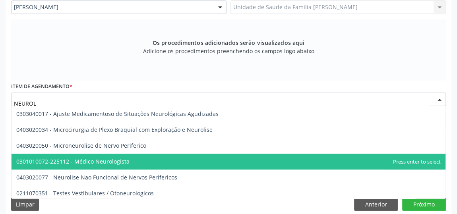
click at [116, 159] on span "0301010072-225112 - Médico Neurologista" at bounding box center [72, 162] width 113 height 8
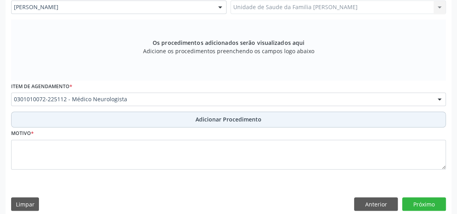
click at [209, 115] on span "Adicionar Procedimento" at bounding box center [229, 119] width 66 height 8
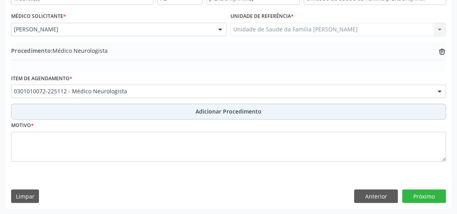
scroll to position [216, 0]
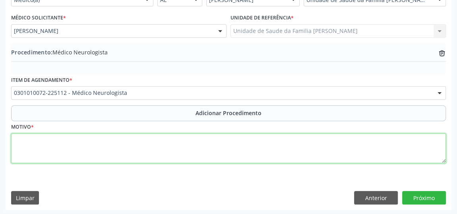
click at [164, 145] on textarea at bounding box center [228, 149] width 435 height 30
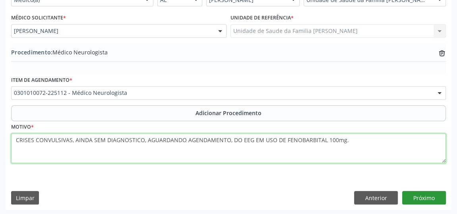
type textarea "CRISES CONVULSIVAS, AINDA SEM DIAGNOSTICO, AGUARDANDO AGENDAMENTO, DO EEG EM US…"
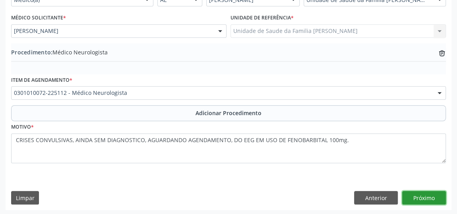
click at [430, 198] on button "Próximo" at bounding box center [424, 198] width 44 height 14
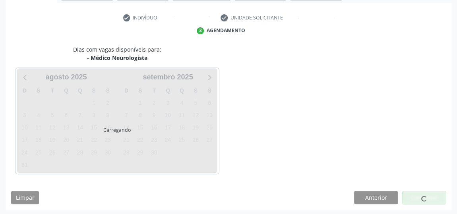
scroll to position [177, 0]
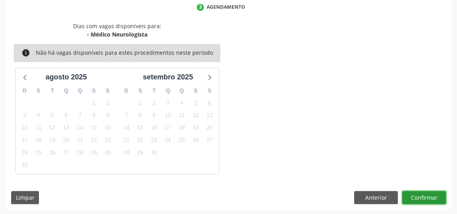
click at [430, 198] on button "Confirmar" at bounding box center [424, 198] width 44 height 14
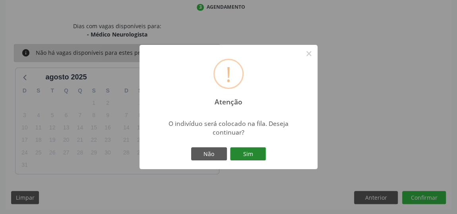
click at [252, 160] on button "Sim" at bounding box center [248, 154] width 36 height 14
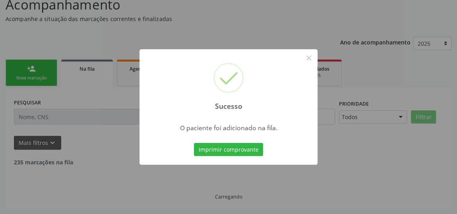
scroll to position [61, 0]
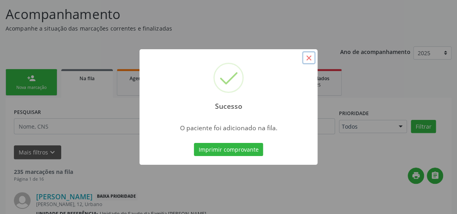
click at [308, 61] on button "×" at bounding box center [309, 58] width 14 height 14
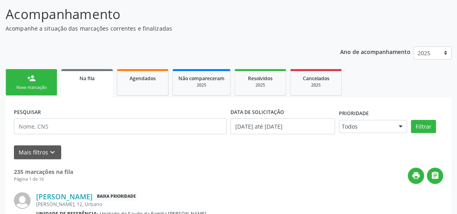
click at [37, 90] on div "Nova marcação" at bounding box center [32, 88] width 40 height 6
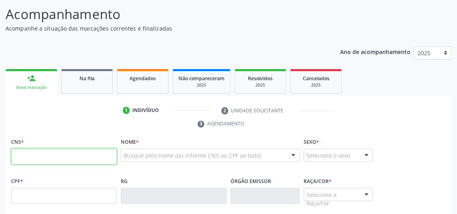
click at [83, 153] on input "text" at bounding box center [64, 157] width 106 height 16
type input "700 6059 8419 1570"
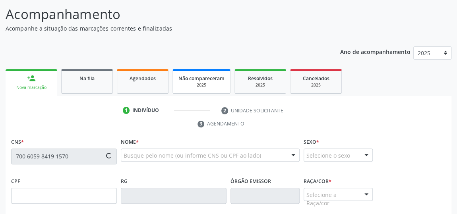
type input "022.546.454-39"
type input "[DATE]"
type input "[PERSON_NAME]"
type input "[PHONE_NUMBER]"
type input "15"
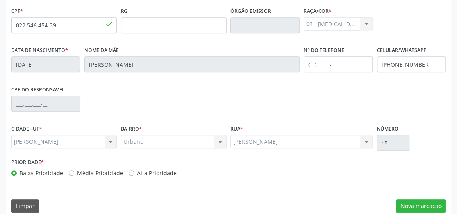
scroll to position [240, 0]
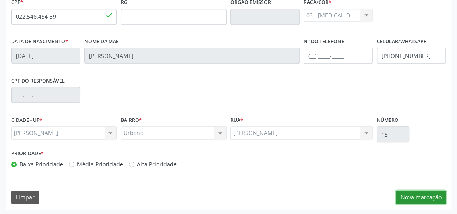
click at [419, 195] on button "Nova marcação" at bounding box center [421, 198] width 50 height 14
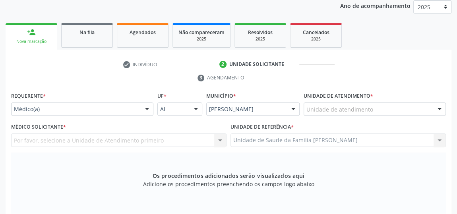
scroll to position [95, 0]
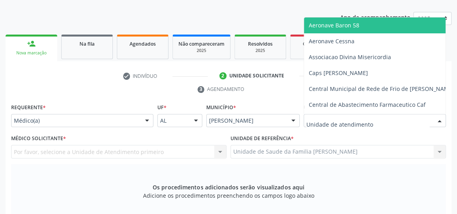
click at [439, 120] on div at bounding box center [440, 121] width 12 height 14
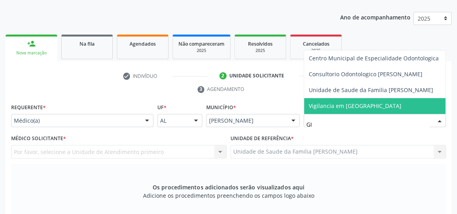
type input "GIS"
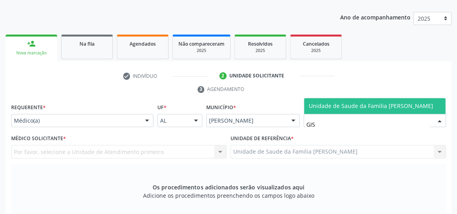
click at [380, 102] on span "Unidade de Saude da Familia [PERSON_NAME]" at bounding box center [371, 106] width 124 height 8
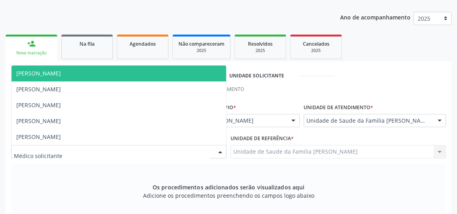
click at [219, 152] on div at bounding box center [220, 152] width 12 height 14
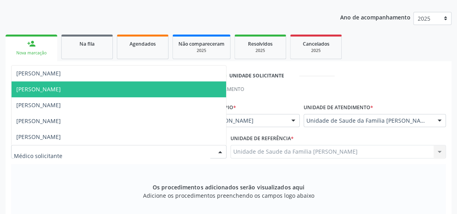
click at [55, 89] on span "[PERSON_NAME]" at bounding box center [38, 89] width 45 height 8
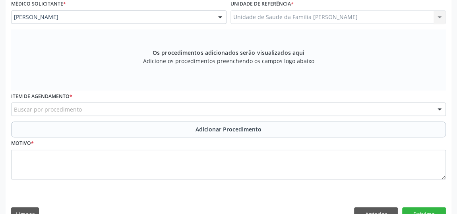
scroll to position [240, 0]
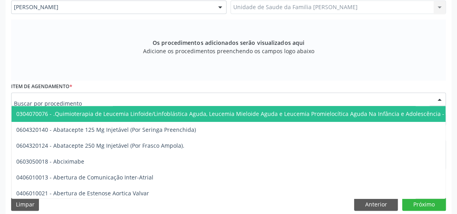
click at [226, 99] on div at bounding box center [228, 100] width 435 height 14
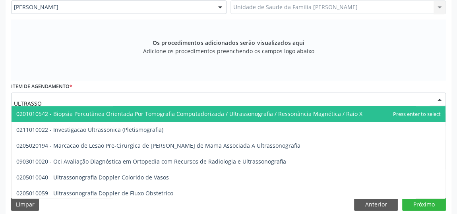
type input "ULTRASSON"
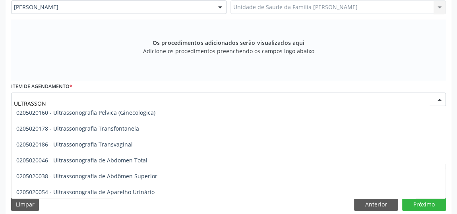
scroll to position [144, 0]
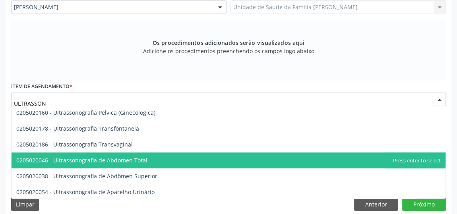
click at [132, 159] on span "0205020046 - Ultrassonografia de Abdomen Total" at bounding box center [81, 161] width 131 height 8
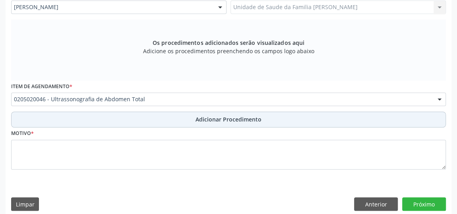
click at [227, 120] on span "Adicionar Procedimento" at bounding box center [229, 119] width 66 height 8
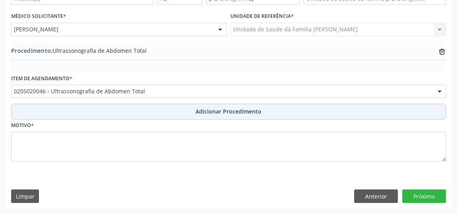
scroll to position [216, 0]
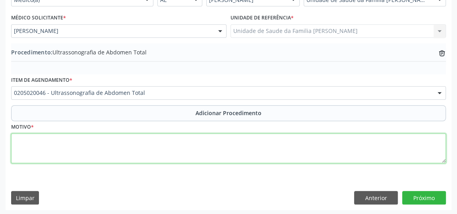
click at [196, 147] on textarea at bounding box center [228, 149] width 435 height 30
click at [31, 139] on textarea "DOR EFLUXO" at bounding box center [228, 149] width 435 height 30
click at [78, 139] on textarea "DOR E FLUXO" at bounding box center [228, 149] width 435 height 30
click at [78, 140] on textarea "DOR E FLUXO" at bounding box center [228, 149] width 435 height 30
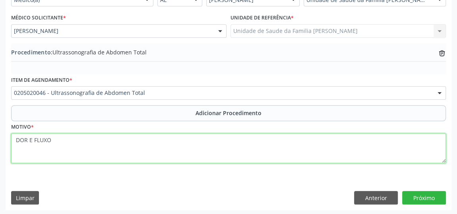
click at [194, 141] on textarea "DOR E FLUXO" at bounding box center [228, 149] width 435 height 30
click at [175, 143] on textarea "DOR E FLUXO" at bounding box center [228, 149] width 435 height 30
type textarea "DOR ."
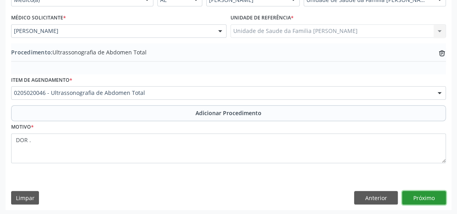
click at [426, 197] on button "Próximo" at bounding box center [424, 198] width 44 height 14
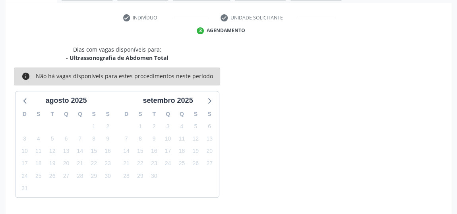
scroll to position [177, 0]
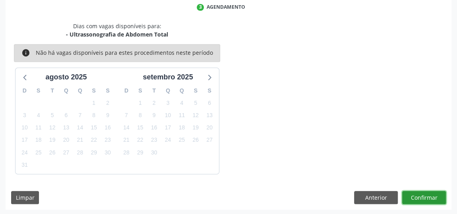
click at [426, 197] on button "Confirmar" at bounding box center [424, 198] width 44 height 14
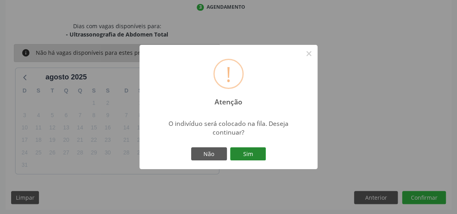
click at [259, 154] on button "Sim" at bounding box center [248, 154] width 36 height 14
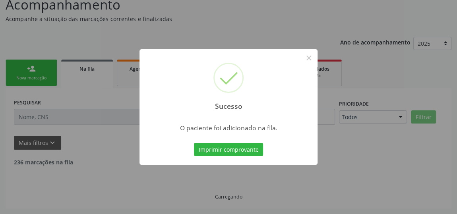
scroll to position [61, 0]
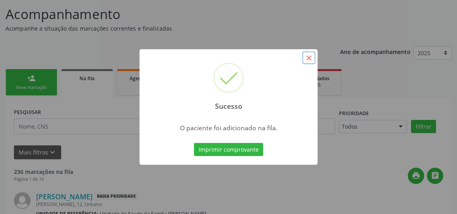
click at [310, 58] on button "×" at bounding box center [309, 58] width 14 height 14
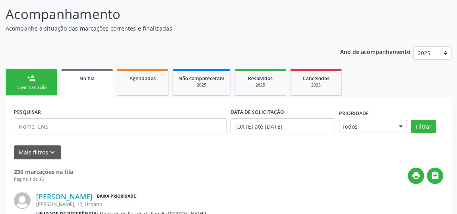
click at [26, 82] on link "person_add Nova marcação" at bounding box center [32, 82] width 52 height 27
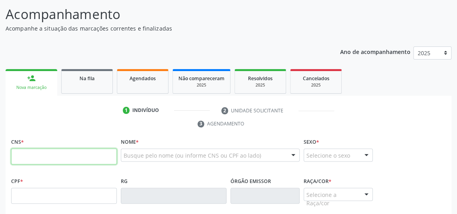
click at [77, 159] on input "text" at bounding box center [64, 157] width 106 height 16
type input "708 1085 6830 5732"
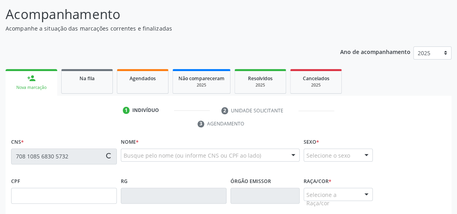
type input "039.953.384-29"
type input "2[DATE]"
type input "RosÁlia Maria da ConceiÇÃo"
type input "[PHONE_NUMBER]"
type input "06"
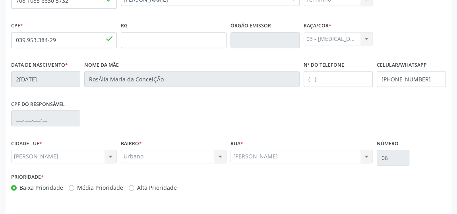
scroll to position [240, 0]
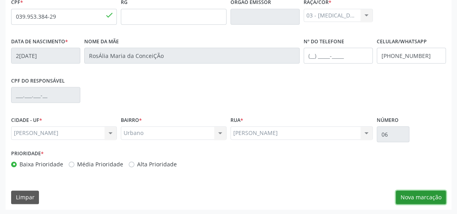
click at [424, 197] on button "Nova marcação" at bounding box center [421, 198] width 50 height 14
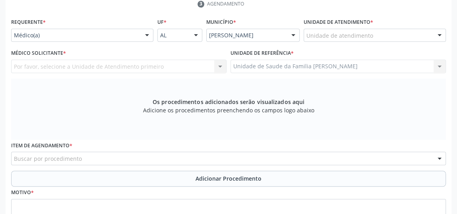
scroll to position [132, 0]
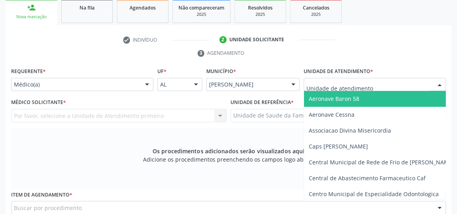
click at [405, 81] on div at bounding box center [375, 85] width 142 height 14
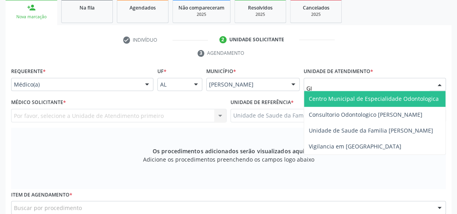
type input "GIS"
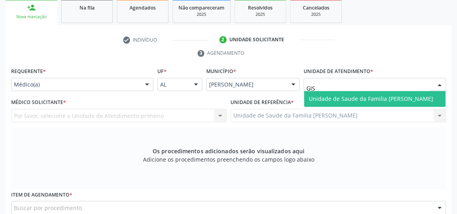
click at [420, 95] on span "Unidade de Saude da Familia [PERSON_NAME]" at bounding box center [371, 99] width 124 height 8
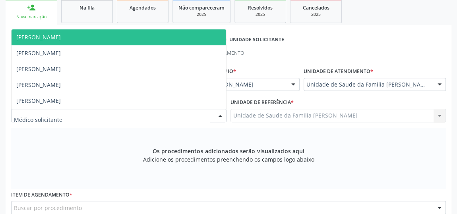
click at [219, 116] on div at bounding box center [220, 116] width 12 height 14
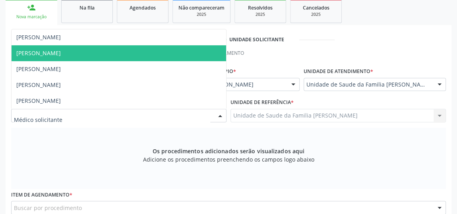
click at [54, 51] on span "[PERSON_NAME]" at bounding box center [38, 53] width 45 height 8
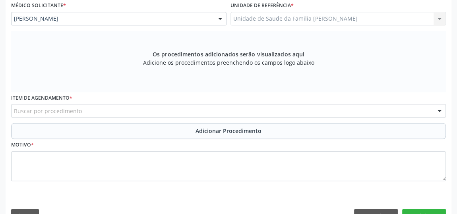
scroll to position [240, 0]
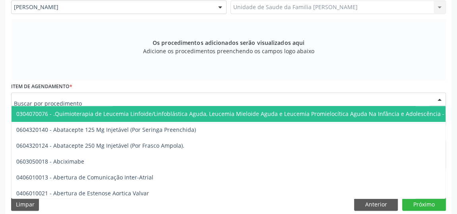
click at [239, 95] on div at bounding box center [228, 100] width 435 height 14
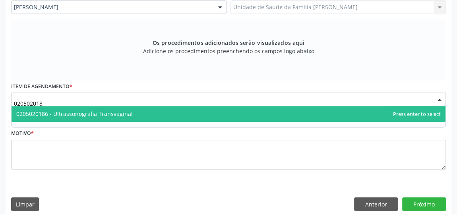
type input "0205020186"
click at [134, 112] on span "0205020186 - Ultrassonografia Transvaginal" at bounding box center [229, 114] width 434 height 16
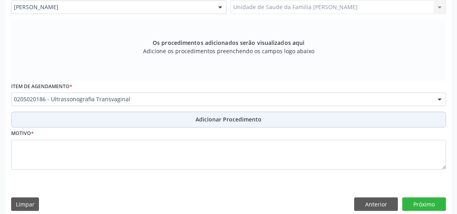
click at [217, 115] on span "Adicionar Procedimento" at bounding box center [229, 119] width 66 height 8
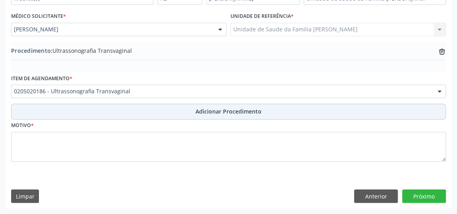
scroll to position [216, 0]
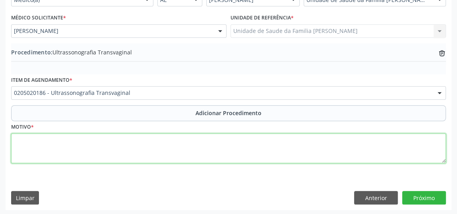
click at [133, 147] on textarea at bounding box center [228, 149] width 435 height 30
type textarea "DOR ABDOMINAL E PELVICA."
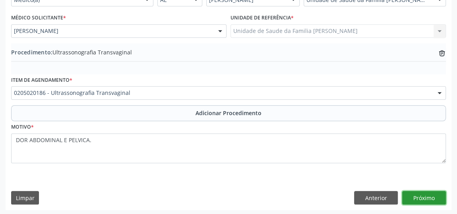
click at [416, 195] on button "Próximo" at bounding box center [424, 198] width 44 height 14
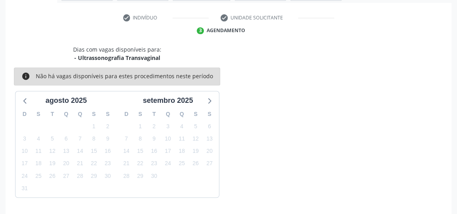
scroll to position [177, 0]
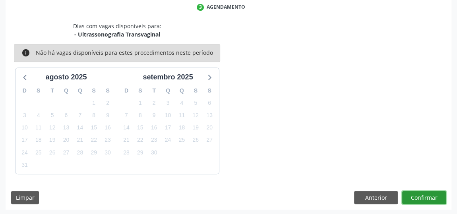
click at [416, 195] on button "Confirmar" at bounding box center [424, 198] width 44 height 14
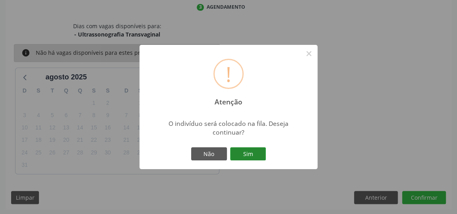
click at [260, 157] on button "Sim" at bounding box center [248, 154] width 36 height 14
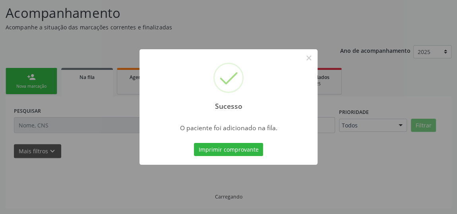
scroll to position [61, 0]
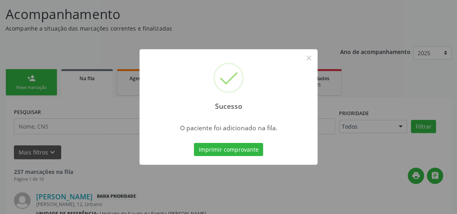
click at [194, 143] on button "Imprimir comprovante" at bounding box center [228, 150] width 69 height 14
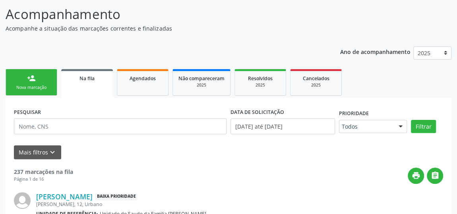
click at [44, 85] on div "Nova marcação" at bounding box center [32, 88] width 40 height 6
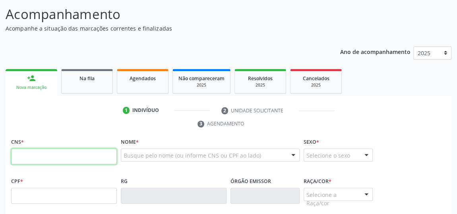
click at [86, 159] on input "text" at bounding box center [64, 157] width 106 height 16
type input "708 1085 6830 5732"
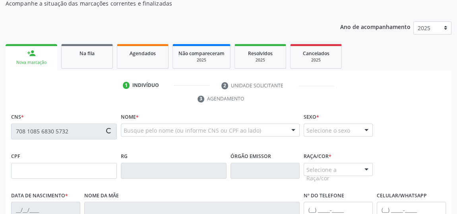
scroll to position [97, 0]
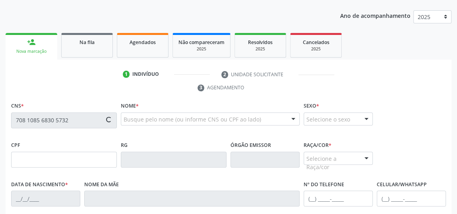
type input "039.953.384-29"
type input "2[DATE]"
type input "Rosália [PERSON_NAME]"
type input "[PHONE_NUMBER]"
type input "06"
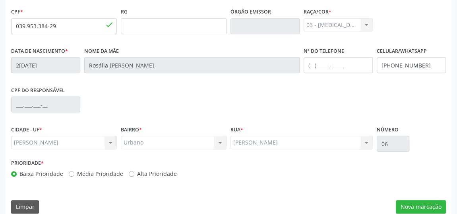
scroll to position [240, 0]
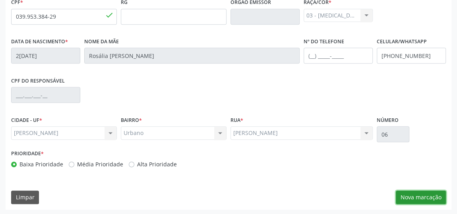
click at [430, 194] on button "Nova marcação" at bounding box center [421, 198] width 50 height 14
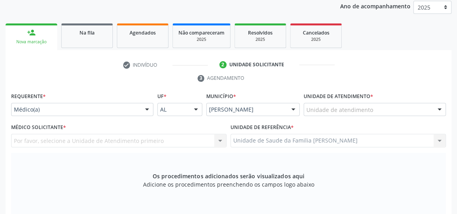
scroll to position [95, 0]
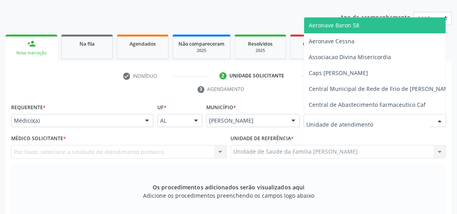
click at [424, 121] on div at bounding box center [375, 121] width 142 height 14
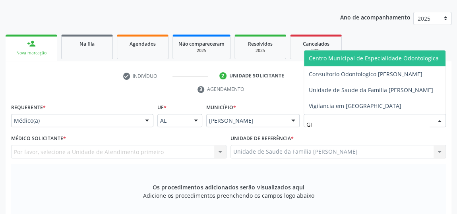
type input "GIS"
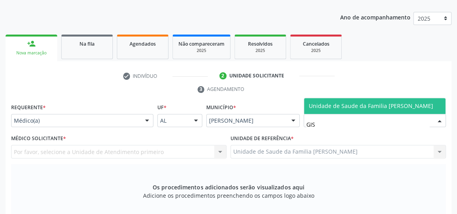
click at [389, 103] on span "Unidade de Saude da Familia [PERSON_NAME]" at bounding box center [371, 106] width 124 height 8
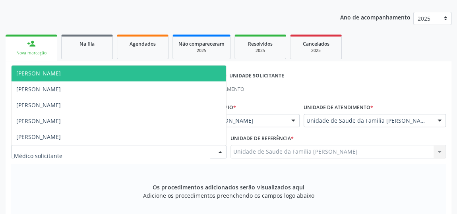
click at [219, 152] on div at bounding box center [220, 152] width 12 height 14
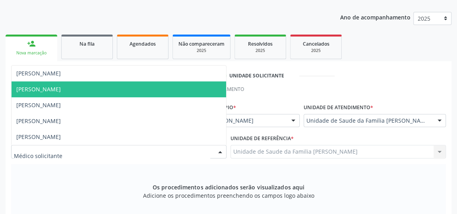
click at [54, 88] on span "[PERSON_NAME]" at bounding box center [38, 89] width 45 height 8
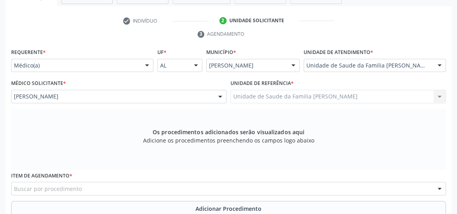
scroll to position [240, 0]
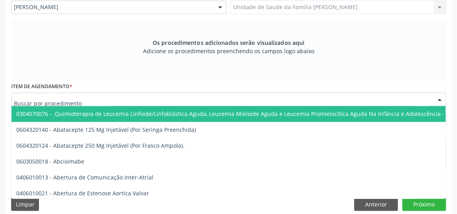
click at [253, 95] on div at bounding box center [228, 100] width 435 height 14
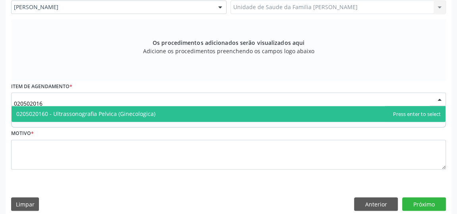
type input "0205020160"
click at [163, 113] on span "0205020160 - Ultrassonografia Pelvica (Ginecologica)" at bounding box center [229, 114] width 434 height 16
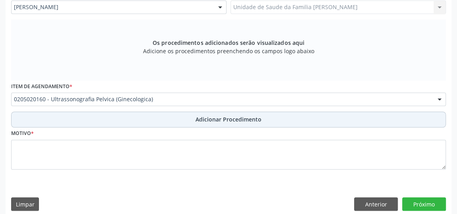
click at [251, 118] on span "Adicionar Procedimento" at bounding box center [229, 119] width 66 height 8
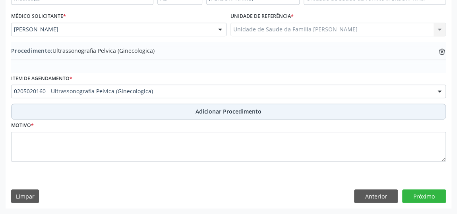
scroll to position [216, 0]
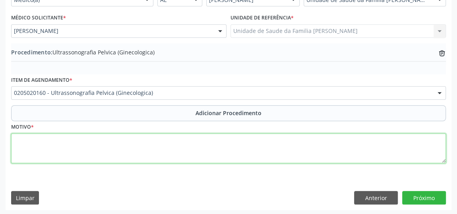
click at [113, 142] on textarea at bounding box center [228, 149] width 435 height 30
type textarea "DOR ABDOMINAL E PELVICA."
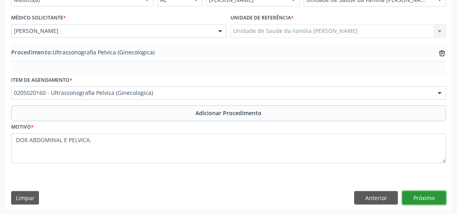
click at [422, 195] on button "Próximo" at bounding box center [424, 198] width 44 height 14
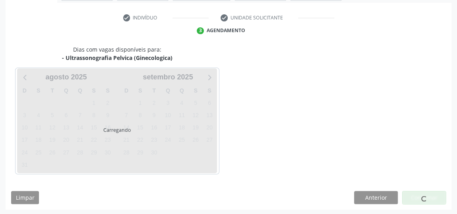
scroll to position [177, 0]
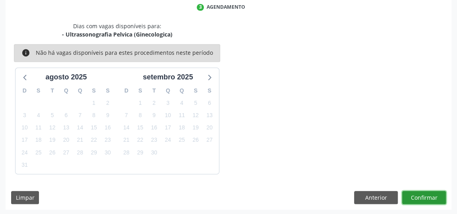
click at [432, 196] on button "Confirmar" at bounding box center [424, 198] width 44 height 14
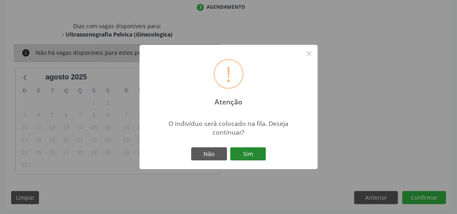
click at [250, 156] on button "Sim" at bounding box center [248, 154] width 36 height 14
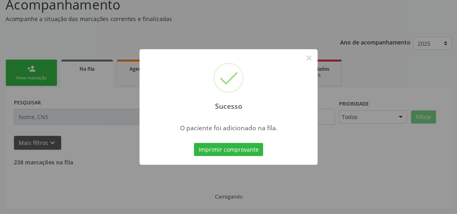
scroll to position [61, 0]
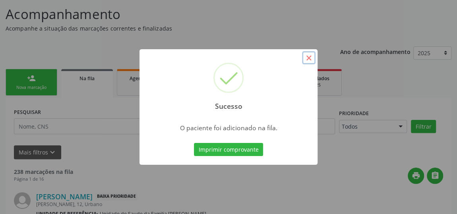
click at [310, 61] on button "×" at bounding box center [309, 58] width 14 height 14
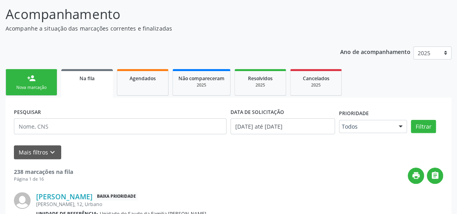
click at [44, 83] on link "person_add Nova marcação" at bounding box center [32, 82] width 52 height 27
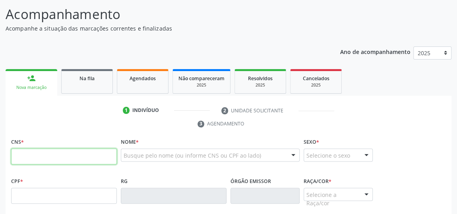
click at [60, 155] on input "text" at bounding box center [64, 157] width 106 height 16
type input "708 1085 6830 5732"
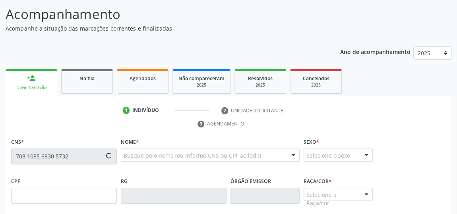
type input "039.953.384-29"
type input "2[DATE]"
type input "Rosália [PERSON_NAME]"
type input "[PHONE_NUMBER]"
type input "06"
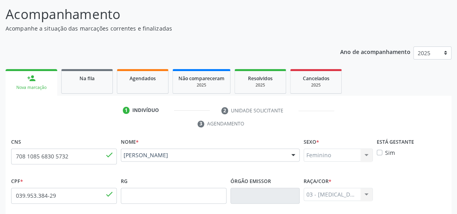
scroll to position [240, 0]
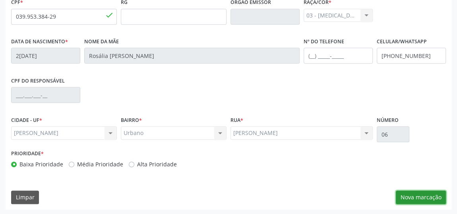
click at [414, 198] on button "Nova marcação" at bounding box center [421, 198] width 50 height 14
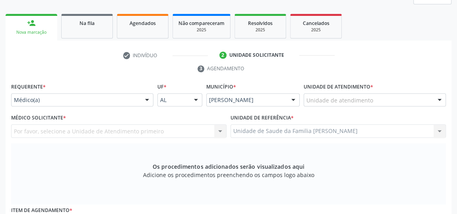
scroll to position [95, 0]
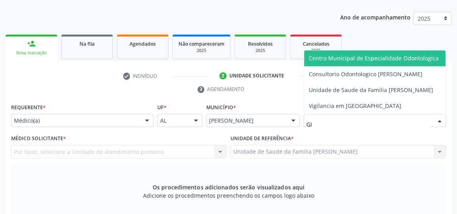
type input "GIS"
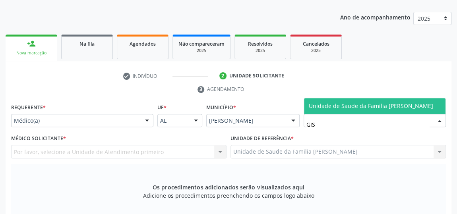
click at [376, 106] on span "Unidade de Saude da Familia [PERSON_NAME]" at bounding box center [371, 106] width 124 height 8
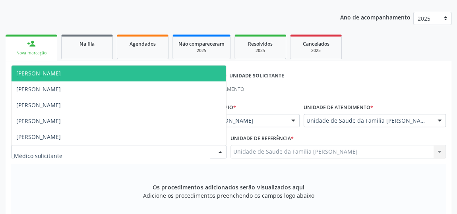
click at [221, 153] on div at bounding box center [220, 152] width 12 height 14
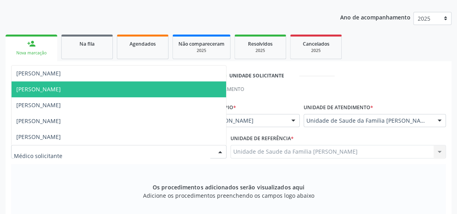
click at [66, 89] on span "[PERSON_NAME]" at bounding box center [119, 89] width 215 height 16
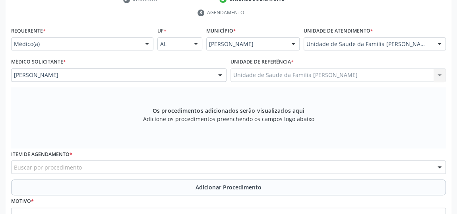
scroll to position [240, 0]
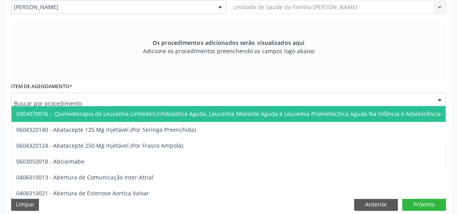
click at [188, 98] on div at bounding box center [228, 100] width 435 height 14
type input "9"
type input "O"
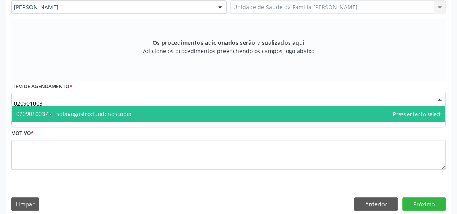
type input "0209010037"
click at [122, 113] on span "0209010037 - Esofagogastroduodenoscopia" at bounding box center [73, 114] width 115 height 8
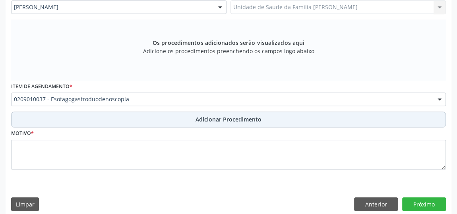
click at [240, 119] on span "Adicionar Procedimento" at bounding box center [229, 119] width 66 height 8
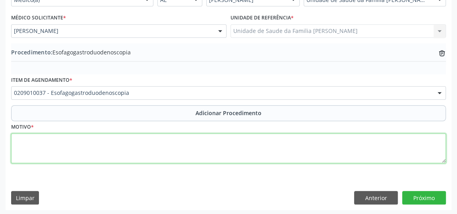
click at [211, 145] on textarea at bounding box center [228, 149] width 435 height 30
type textarea "DOR LOCALIZADA NO [GEOGRAPHIC_DATA]."
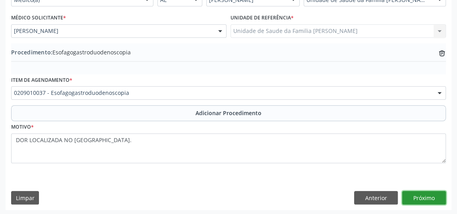
click at [429, 194] on button "Próximo" at bounding box center [424, 198] width 44 height 14
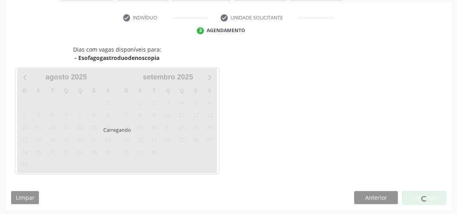
scroll to position [177, 0]
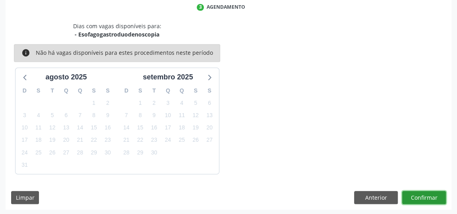
click at [438, 196] on button "Confirmar" at bounding box center [424, 198] width 44 height 14
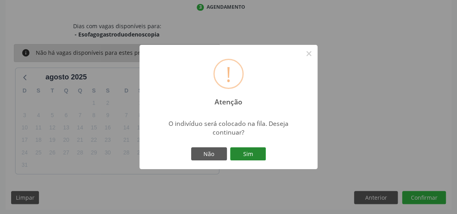
click at [253, 155] on button "Sim" at bounding box center [248, 154] width 36 height 14
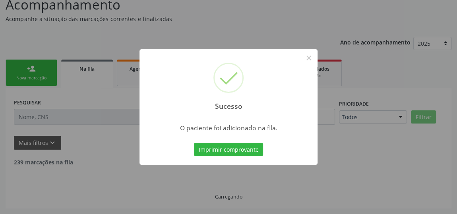
scroll to position [61, 0]
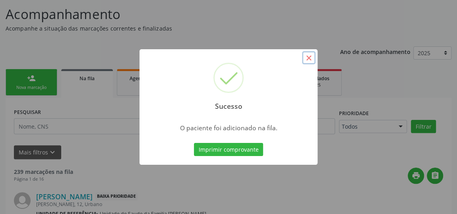
click at [310, 58] on button "×" at bounding box center [309, 58] width 14 height 14
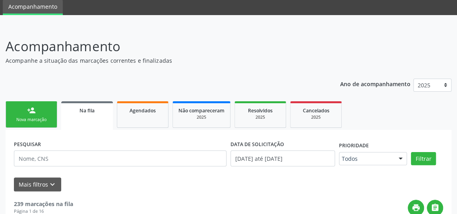
scroll to position [72, 0]
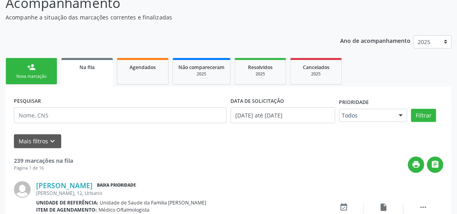
click at [40, 74] on div "Nova marcação" at bounding box center [32, 77] width 40 height 6
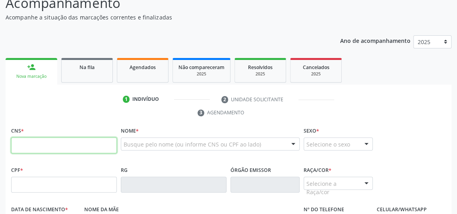
click at [77, 147] on input "text" at bounding box center [64, 146] width 106 height 16
type input "0"
type input "708 1085 6830 5732"
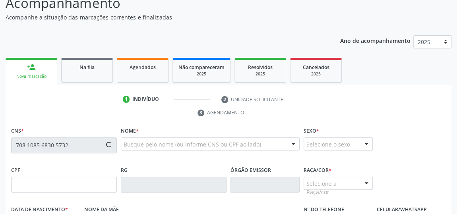
type input "039.953.384-29"
type input "2[DATE]"
type input "Rosália [PERSON_NAME]"
type input "[PHONE_NUMBER]"
type input "06"
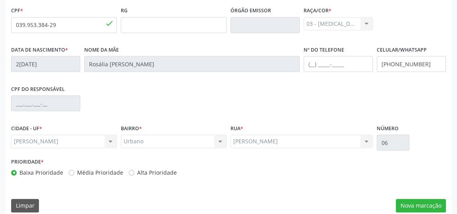
scroll to position [240, 0]
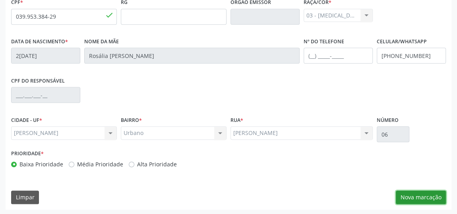
click at [436, 193] on button "Nova marcação" at bounding box center [421, 198] width 50 height 14
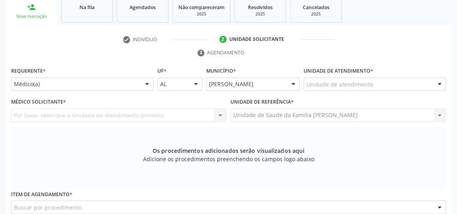
scroll to position [132, 0]
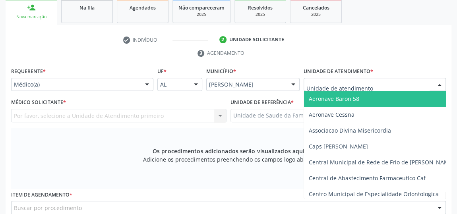
click at [440, 85] on div at bounding box center [440, 85] width 12 height 14
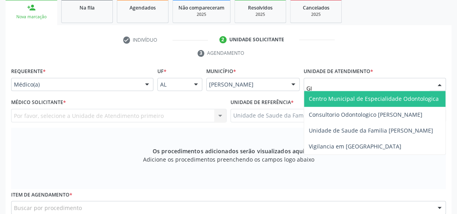
type input "GIS"
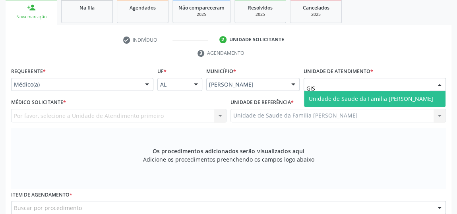
click at [412, 92] on span "Unidade de Saude da Familia [PERSON_NAME]" at bounding box center [374, 99] width 141 height 16
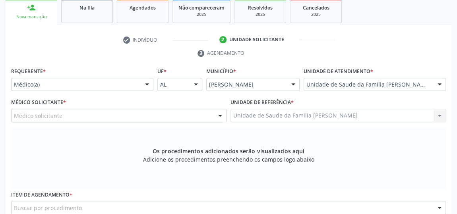
click at [221, 116] on div at bounding box center [220, 116] width 12 height 14
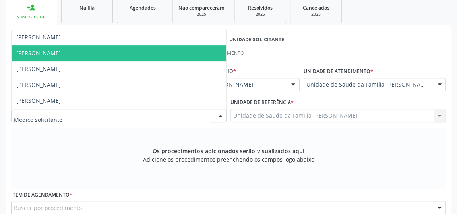
click at [66, 54] on span "[PERSON_NAME]" at bounding box center [119, 53] width 215 height 16
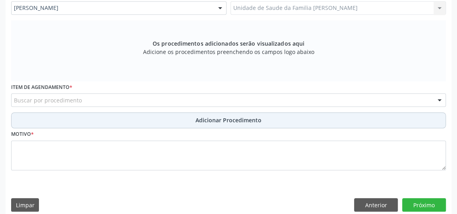
scroll to position [240, 0]
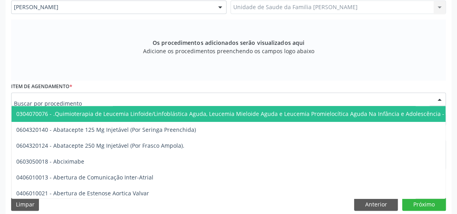
click at [351, 99] on div at bounding box center [228, 100] width 435 height 14
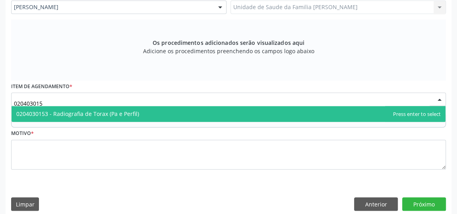
type input "0204030153"
click at [126, 116] on span "0204030153 - Radiografia de Torax (Pa e Perfil)" at bounding box center [77, 114] width 123 height 8
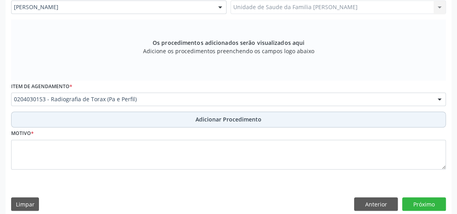
click at [236, 117] on span "Adicionar Procedimento" at bounding box center [229, 119] width 66 height 8
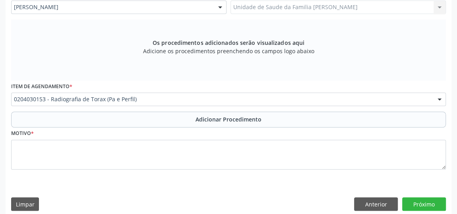
scroll to position [216, 0]
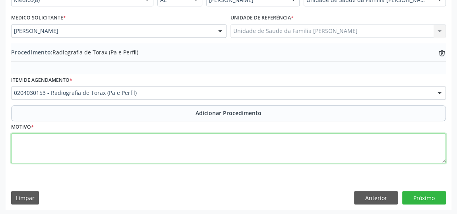
click at [224, 149] on textarea at bounding box center [228, 149] width 435 height 30
type textarea "TOSSE SECA QUANDO EM DECUBITO LATERAL ESQUERDO."
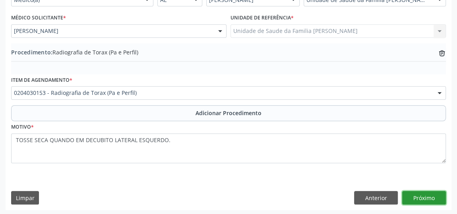
click at [432, 195] on button "Próximo" at bounding box center [424, 198] width 44 height 14
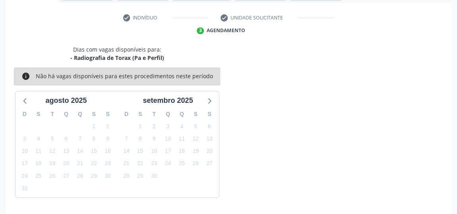
scroll to position [177, 0]
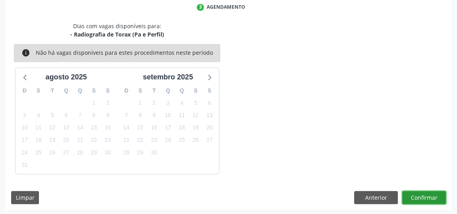
click at [432, 195] on button "Confirmar" at bounding box center [424, 198] width 44 height 14
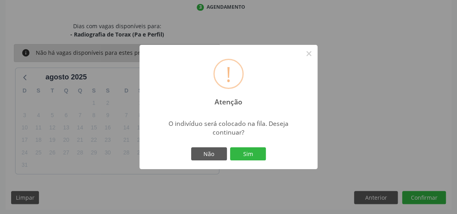
click at [254, 147] on div "Não Sim" at bounding box center [228, 154] width 79 height 17
click at [256, 151] on button "Sim" at bounding box center [248, 154] width 36 height 14
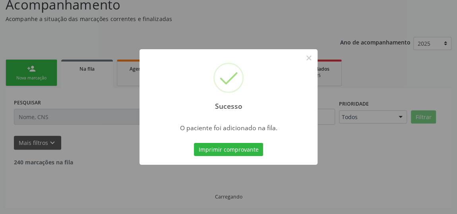
scroll to position [61, 0]
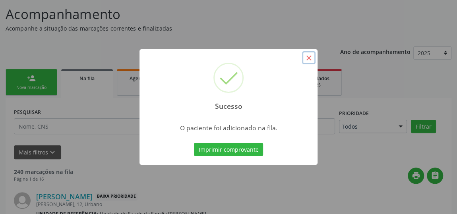
click at [308, 58] on button "×" at bounding box center [309, 58] width 14 height 14
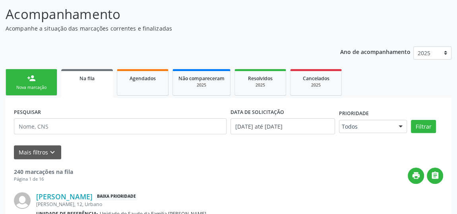
click at [25, 85] on div "Nova marcação" at bounding box center [32, 88] width 40 height 6
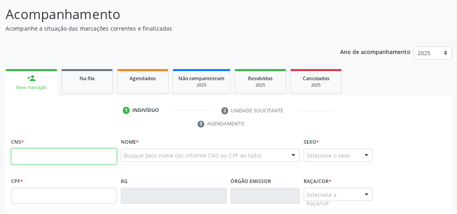
click at [81, 151] on input "text" at bounding box center [64, 157] width 106 height 16
type input "708 1085 6830 5732"
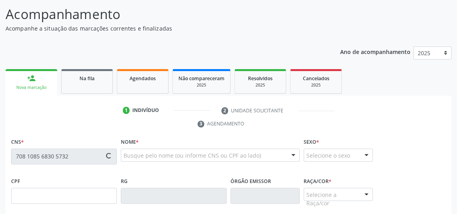
type input "039.953.384-29"
type input "2[DATE]"
type input "Rosália [PERSON_NAME]"
type input "[PHONE_NUMBER]"
type input "06"
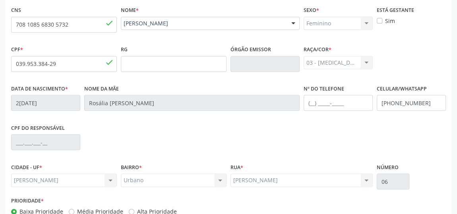
scroll to position [240, 0]
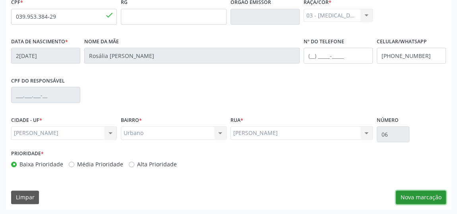
click at [421, 197] on button "Nova marcação" at bounding box center [421, 198] width 50 height 14
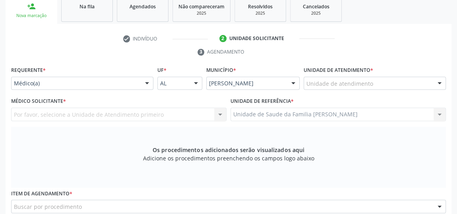
scroll to position [132, 0]
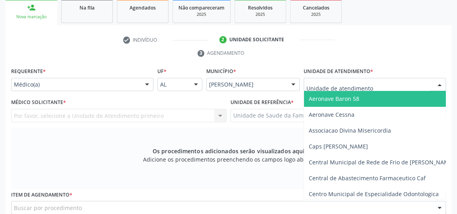
click at [420, 85] on div at bounding box center [375, 85] width 142 height 14
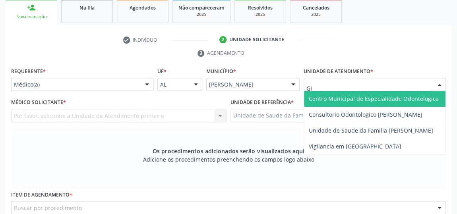
type input "GIS"
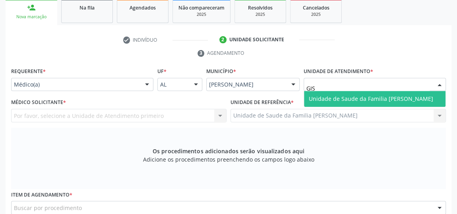
click at [417, 97] on span "Unidade de Saude da Familia [PERSON_NAME]" at bounding box center [371, 99] width 124 height 8
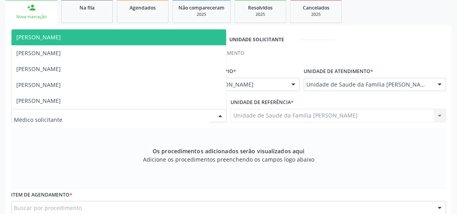
click at [222, 114] on div at bounding box center [220, 116] width 12 height 14
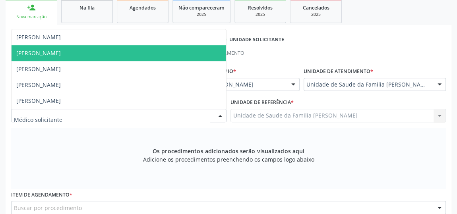
click at [39, 52] on span "[PERSON_NAME]" at bounding box center [38, 53] width 45 height 8
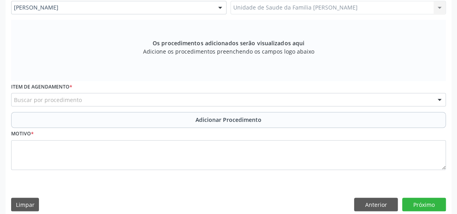
scroll to position [240, 0]
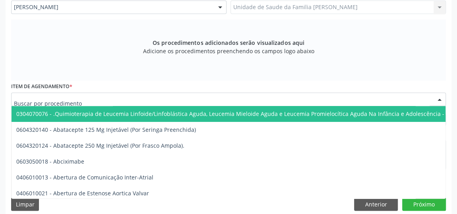
click at [235, 96] on div at bounding box center [228, 100] width 435 height 14
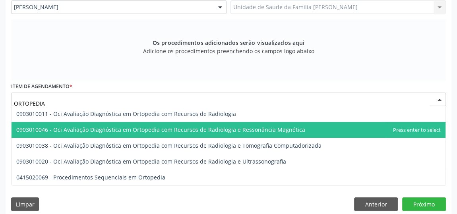
scroll to position [246, 0]
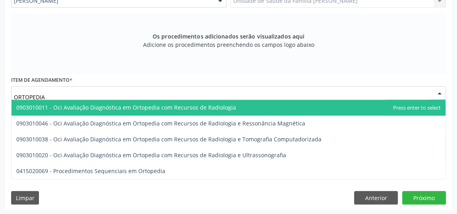
click at [93, 93] on input "ORTOPEDIA" at bounding box center [222, 97] width 416 height 16
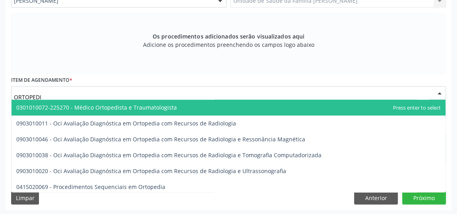
type input "ORTOPED"
click at [117, 104] on span "0301010072-225270 - Médico Ortopedista e Traumatologista" at bounding box center [96, 108] width 161 height 8
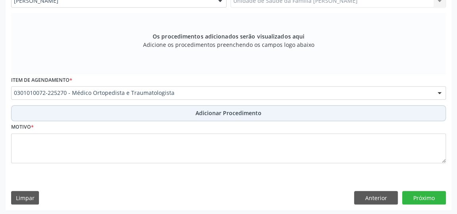
click at [229, 112] on span "Adicionar Procedimento" at bounding box center [229, 113] width 66 height 8
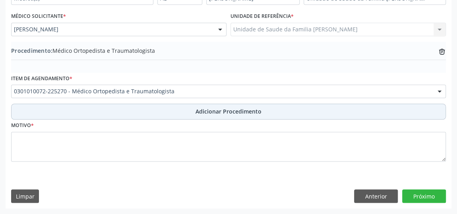
scroll to position [216, 0]
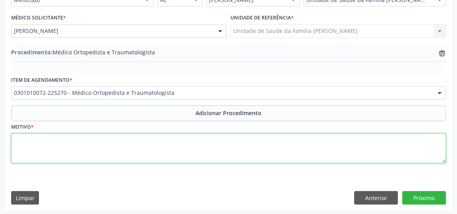
click at [146, 146] on textarea at bounding box center [228, 149] width 435 height 30
type textarea "DOR NA COLUNA CERVICAL REAVALIACAO."
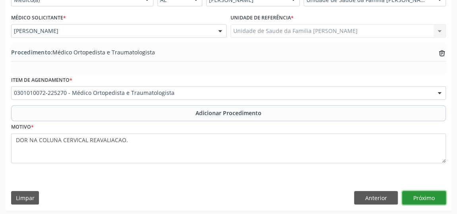
click at [421, 194] on button "Próximo" at bounding box center [424, 198] width 44 height 14
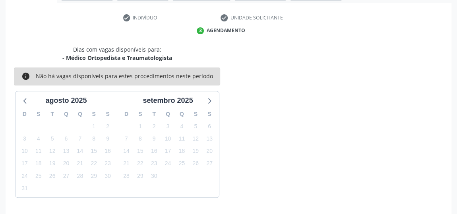
scroll to position [177, 0]
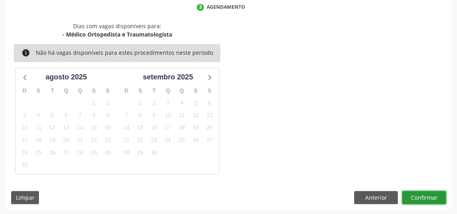
click at [421, 194] on button "Confirmar" at bounding box center [424, 198] width 44 height 14
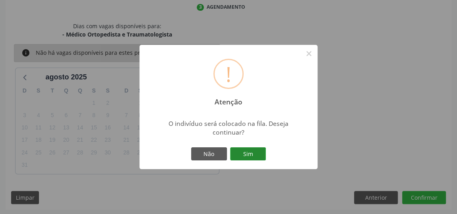
click at [245, 155] on button "Sim" at bounding box center [248, 154] width 36 height 14
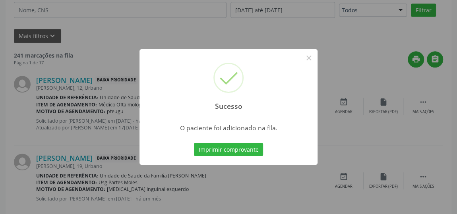
scroll to position [61, 0]
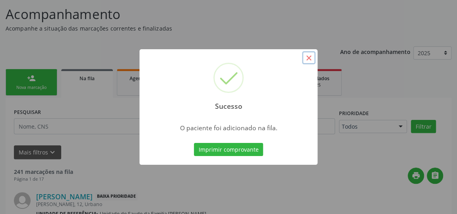
click at [308, 61] on button "×" at bounding box center [309, 58] width 14 height 14
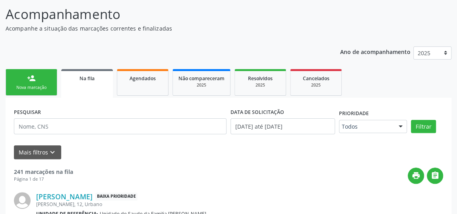
click at [23, 86] on div "Nova marcação" at bounding box center [32, 88] width 40 height 6
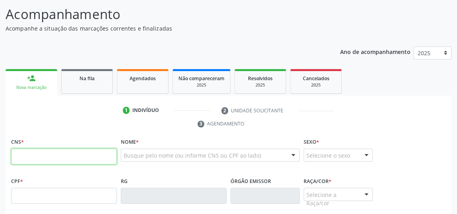
click at [82, 159] on input "text" at bounding box center [64, 157] width 106 height 16
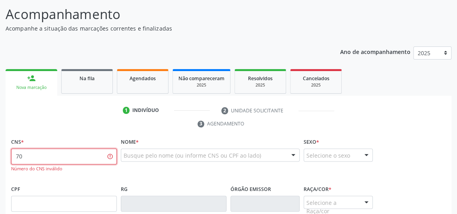
type input "7"
type input "708 0013 5329 8027"
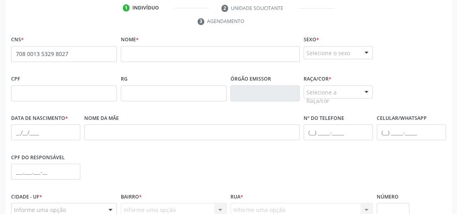
scroll to position [132, 0]
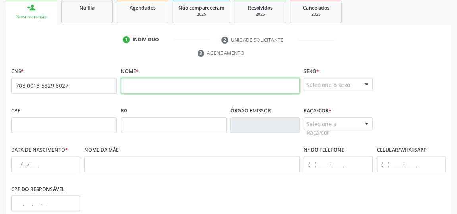
click at [175, 82] on input "text" at bounding box center [210, 86] width 179 height 16
type input "[PERSON_NAME]"
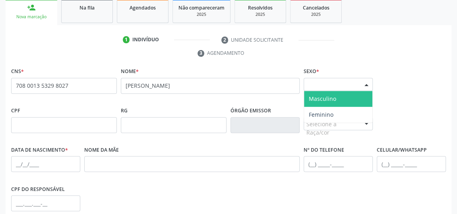
click at [367, 79] on div at bounding box center [366, 85] width 12 height 14
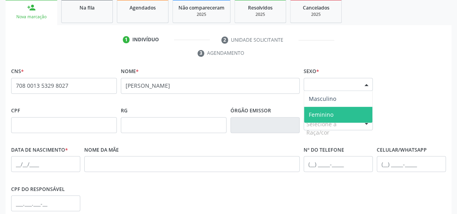
click at [359, 110] on span "Feminino" at bounding box center [338, 115] width 68 height 16
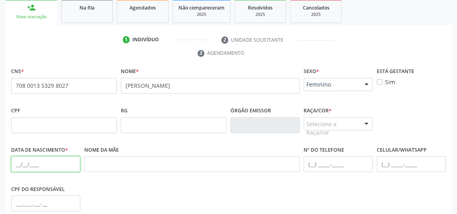
click at [31, 167] on input "text" at bounding box center [45, 164] width 69 height 16
type input "04[DATE]"
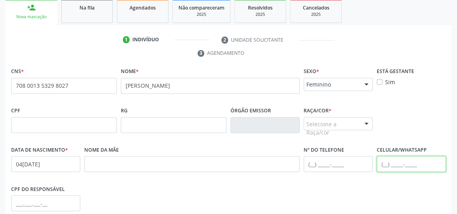
click at [388, 167] on input "text" at bounding box center [411, 164] width 69 height 16
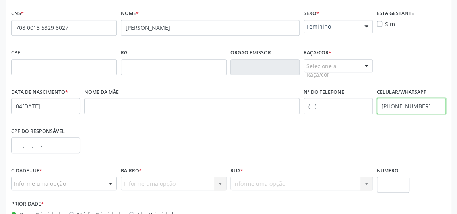
scroll to position [240, 0]
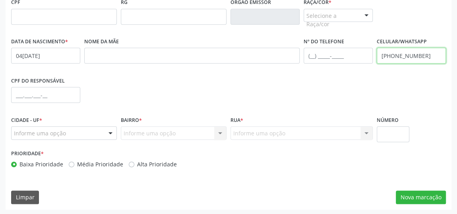
type input "[PHONE_NUMBER]"
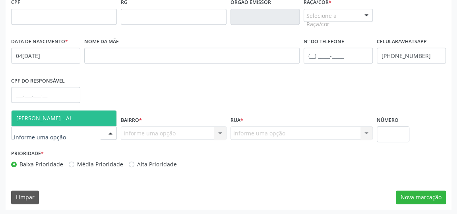
click at [108, 136] on div at bounding box center [111, 134] width 12 height 14
drag, startPoint x: 71, startPoint y: 114, endPoint x: 87, endPoint y: 121, distance: 18.0
click at [72, 114] on span "[PERSON_NAME] - AL" at bounding box center [44, 118] width 56 height 8
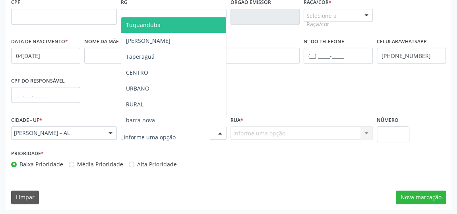
click at [219, 135] on div at bounding box center [220, 134] width 12 height 14
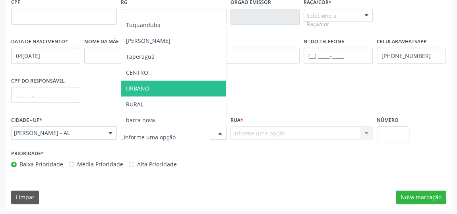
click at [149, 87] on span "URBANO" at bounding box center [173, 89] width 105 height 16
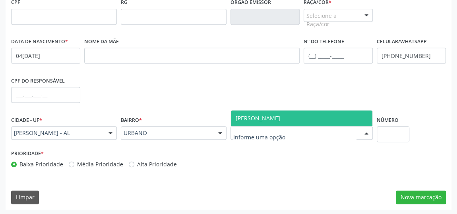
click at [358, 132] on div at bounding box center [301, 133] width 142 height 14
click at [325, 125] on span "[PERSON_NAME]" at bounding box center [301, 118] width 141 height 16
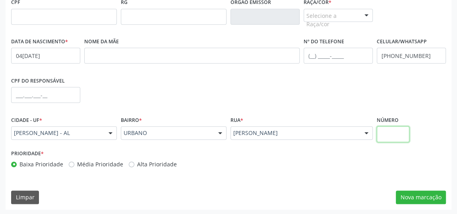
click at [387, 135] on input "text" at bounding box center [393, 134] width 33 height 16
type input "05"
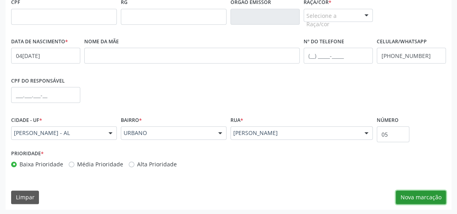
click at [418, 195] on button "Nova marcação" at bounding box center [421, 198] width 50 height 14
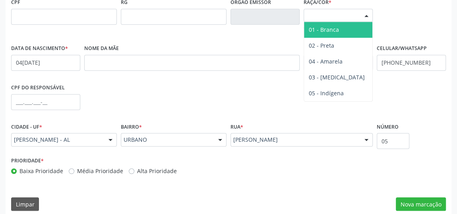
click at [365, 14] on div at bounding box center [366, 16] width 12 height 14
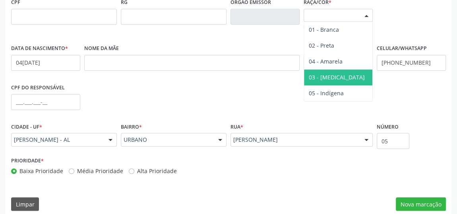
click at [331, 77] on span "03 - [MEDICAL_DATA]" at bounding box center [337, 78] width 56 height 8
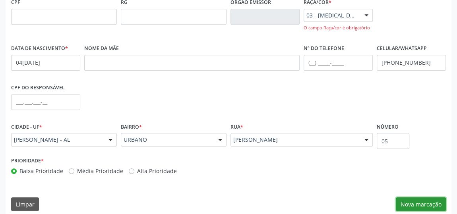
click at [408, 201] on button "Nova marcação" at bounding box center [421, 205] width 50 height 14
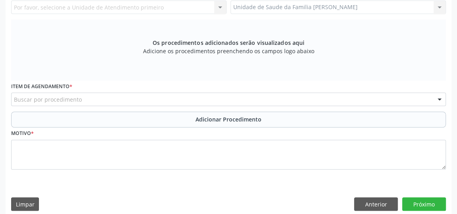
scroll to position [168, 0]
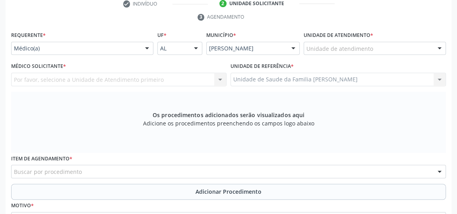
click at [221, 79] on div "Por favor, selecione a Unidade de Atendimento primeiro Nenhum resultado encontr…" at bounding box center [118, 80] width 215 height 14
click at [219, 79] on div "Por favor, selecione a Unidade de Atendimento primeiro Nenhum resultado encontr…" at bounding box center [118, 80] width 215 height 14
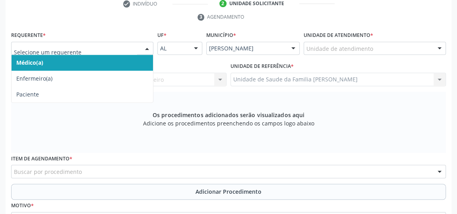
click at [146, 47] on div at bounding box center [147, 49] width 12 height 14
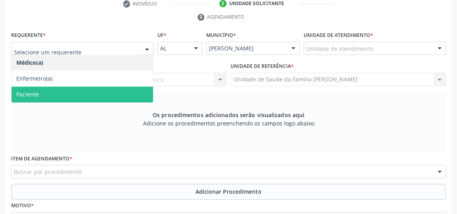
click at [56, 93] on span "Paciente" at bounding box center [82, 95] width 141 height 16
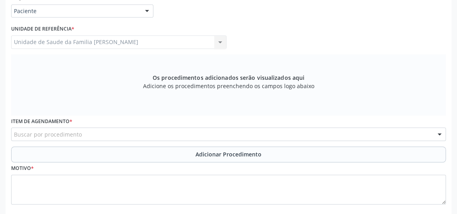
scroll to position [240, 0]
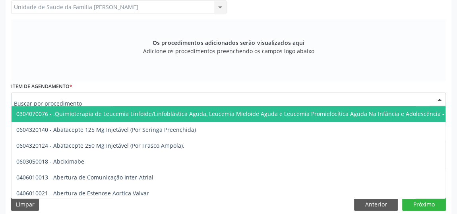
click at [173, 99] on div at bounding box center [228, 100] width 435 height 14
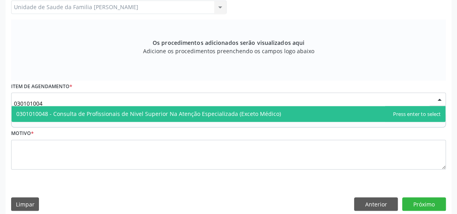
type input "0301010048"
click at [184, 112] on span "0301010048 - Consulta de Profissionais de Nivel Superior Na Atenção Especializa…" at bounding box center [148, 114] width 265 height 8
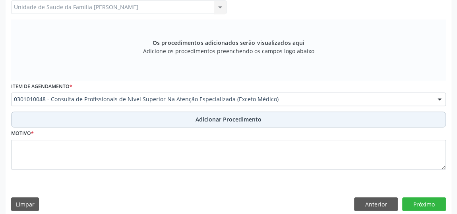
click at [222, 122] on span "Adicionar Procedimento" at bounding box center [229, 119] width 66 height 8
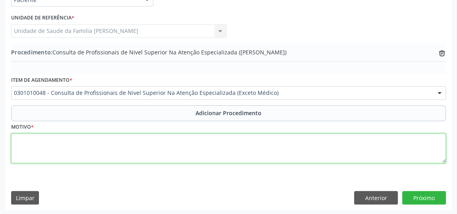
click at [193, 157] on textarea at bounding box center [228, 149] width 435 height 30
type textarea "P"
type textarea "ODONTOLOGIA- RADIOLOGIA"
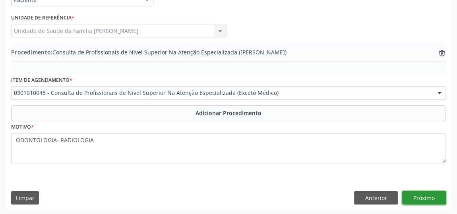
click at [429, 198] on button "Próximo" at bounding box center [424, 198] width 44 height 14
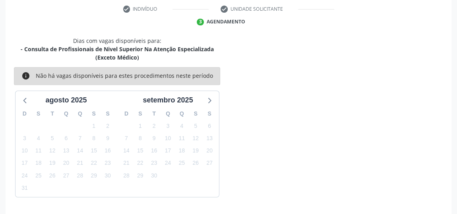
scroll to position [186, 0]
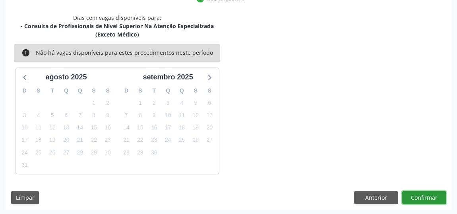
click at [429, 198] on button "Confirmar" at bounding box center [424, 198] width 44 height 14
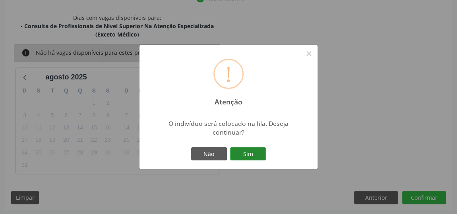
click at [259, 153] on button "Sim" at bounding box center [248, 154] width 36 height 14
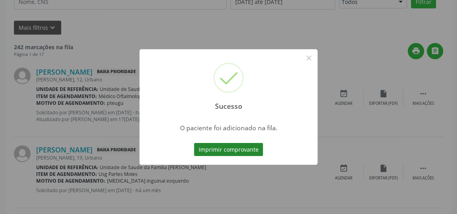
scroll to position [61, 0]
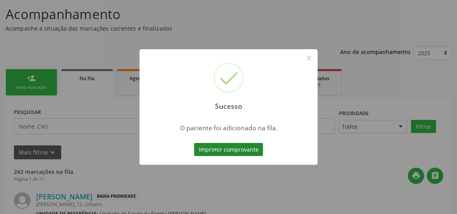
click at [243, 148] on button "Imprimir comprovante" at bounding box center [228, 150] width 69 height 14
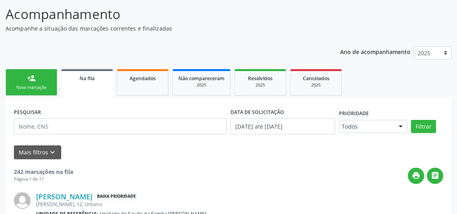
click at [44, 80] on link "person_add Nova marcação" at bounding box center [32, 82] width 52 height 27
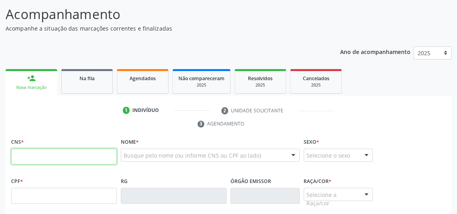
click at [68, 153] on input "text" at bounding box center [64, 157] width 106 height 16
type input "707 8016 4511 9615"
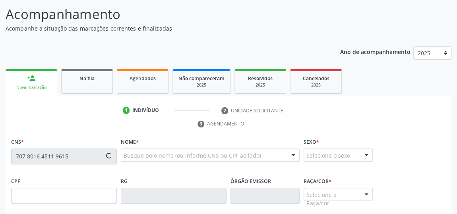
type input "[DATE]"
type input "Alzira [PERSON_NAME]"
type input "[PHONE_NUMBER]"
type input "08"
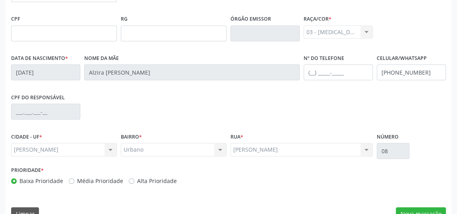
scroll to position [240, 0]
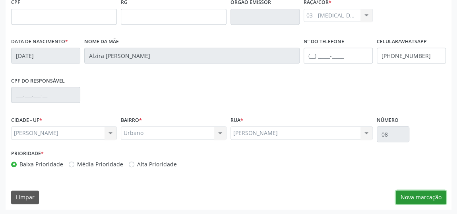
click at [419, 200] on button "Nova marcação" at bounding box center [421, 198] width 50 height 14
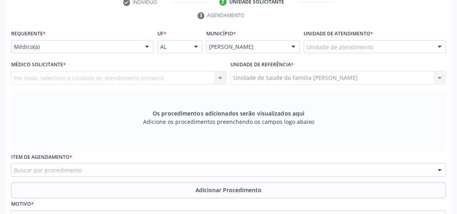
scroll to position [168, 0]
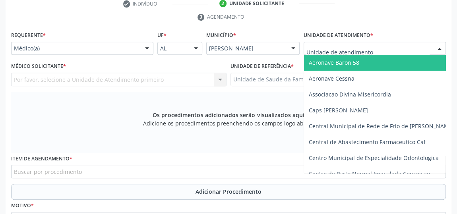
click at [392, 45] on div at bounding box center [375, 49] width 142 height 14
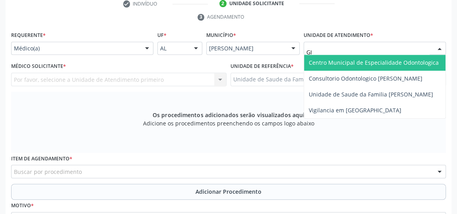
type input "GIS"
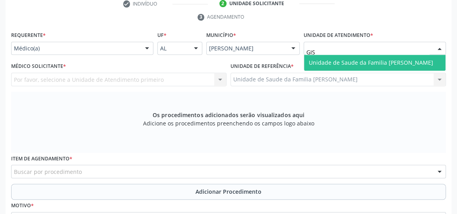
click at [402, 65] on span "Unidade de Saude da Familia [PERSON_NAME]" at bounding box center [371, 63] width 124 height 8
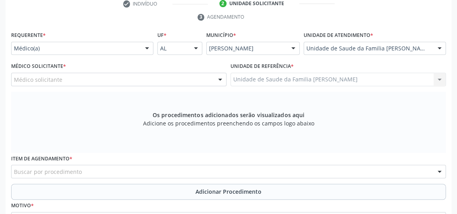
click at [221, 79] on div at bounding box center [220, 80] width 12 height 14
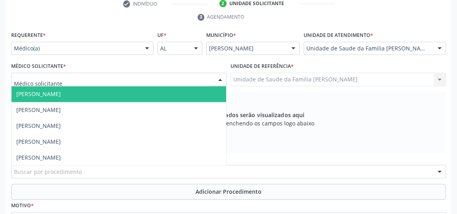
click at [118, 95] on span "[PERSON_NAME]" at bounding box center [119, 94] width 215 height 16
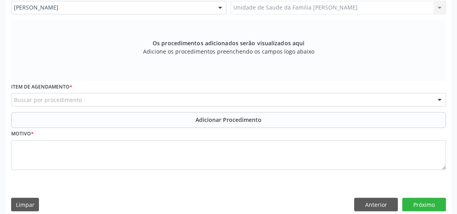
scroll to position [246, 0]
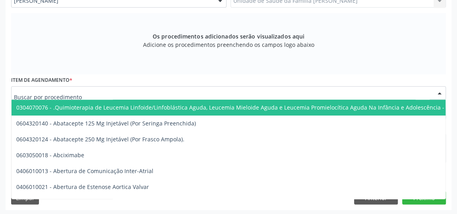
click at [203, 89] on div at bounding box center [228, 93] width 435 height 14
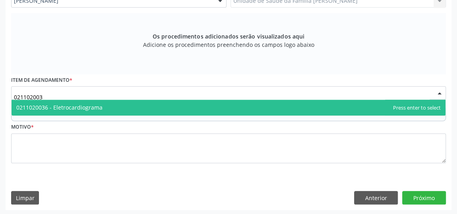
type input "0211020036"
click at [180, 105] on span "0211020036 - Eletrocardiograma" at bounding box center [229, 108] width 434 height 16
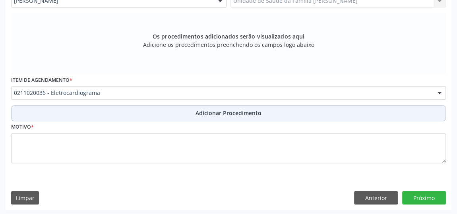
click at [225, 113] on span "Adicionar Procedimento" at bounding box center [229, 113] width 66 height 8
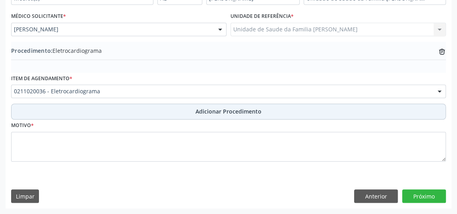
scroll to position [216, 0]
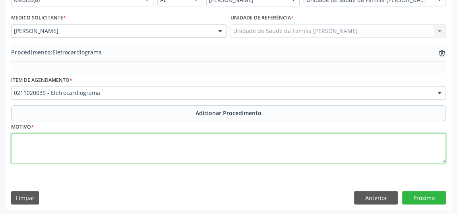
click at [153, 143] on textarea at bounding box center [228, 149] width 435 height 30
type textarea "ROTINA PARA HIPERTENDO."
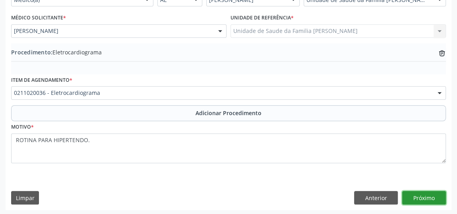
click at [434, 198] on button "Próximo" at bounding box center [424, 198] width 44 height 14
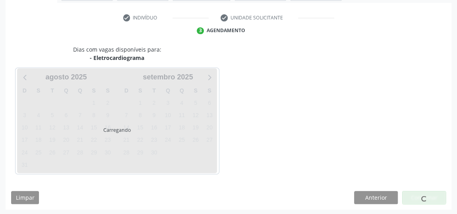
scroll to position [177, 0]
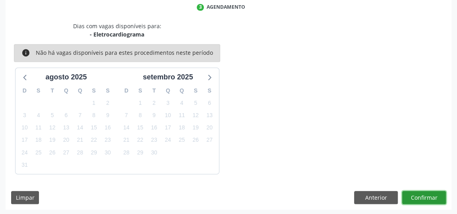
click at [417, 198] on button "Confirmar" at bounding box center [424, 198] width 44 height 14
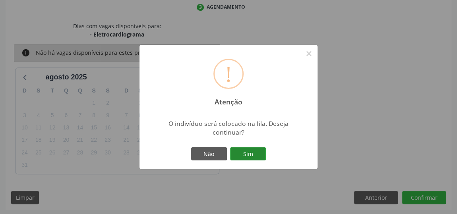
click at [250, 153] on button "Sim" at bounding box center [248, 154] width 36 height 14
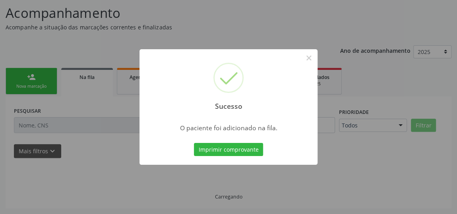
scroll to position [61, 0]
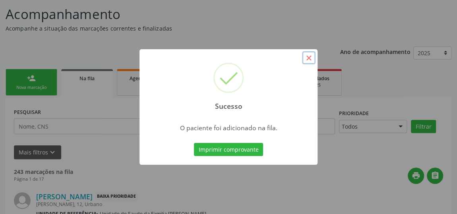
click at [307, 60] on button "×" at bounding box center [309, 58] width 14 height 14
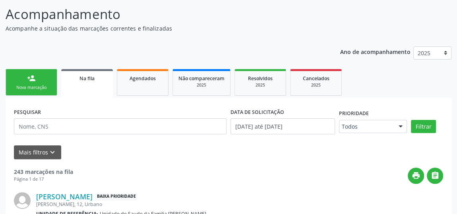
click at [43, 83] on link "person_add Nova marcação" at bounding box center [32, 82] width 52 height 27
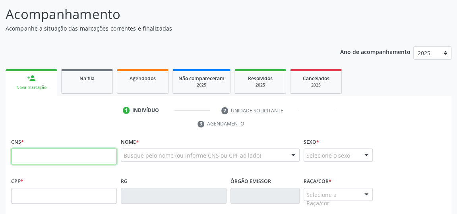
drag, startPoint x: 47, startPoint y: 150, endPoint x: 52, endPoint y: 151, distance: 4.4
click at [47, 150] on input "text" at bounding box center [64, 157] width 106 height 16
type input "702 1077 7393 5092"
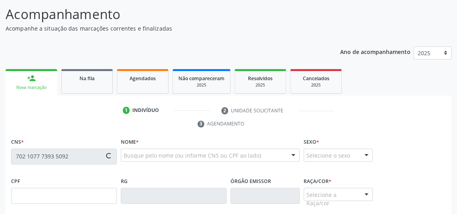
type input "096.297.084-00"
type input "[DATE]"
type input "[PERSON_NAME]"
type input "[PHONE_NUMBER]"
type input "06"
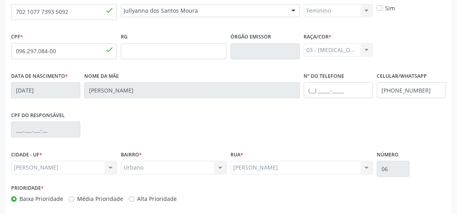
scroll to position [240, 0]
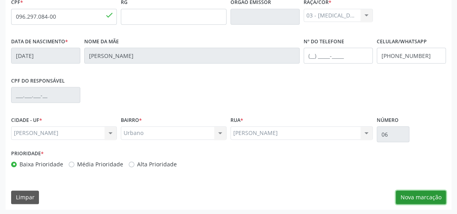
click at [428, 198] on button "Nova marcação" at bounding box center [421, 198] width 50 height 14
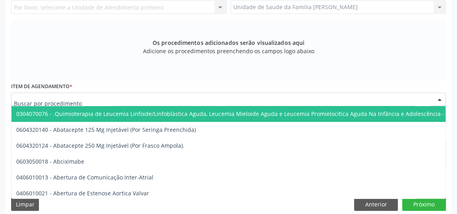
click at [192, 100] on div at bounding box center [228, 100] width 435 height 14
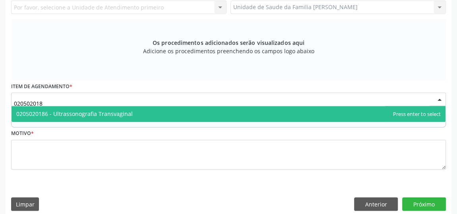
type input "0205020186"
click at [123, 115] on span "0205020186 - Ultrassonografia Transvaginal" at bounding box center [74, 114] width 116 height 8
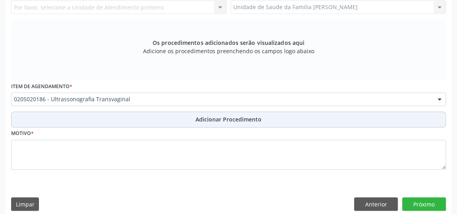
click at [236, 116] on span "Adicionar Procedimento" at bounding box center [229, 119] width 66 height 8
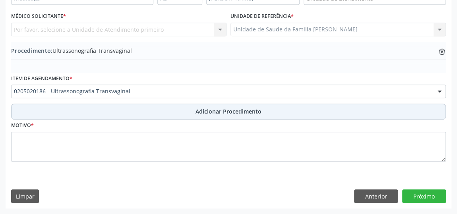
scroll to position [216, 0]
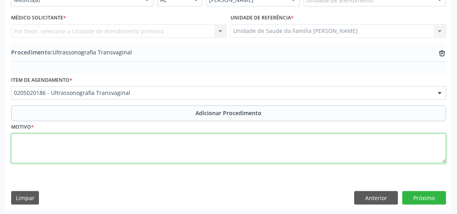
click at [167, 148] on textarea at bounding box center [228, 149] width 435 height 30
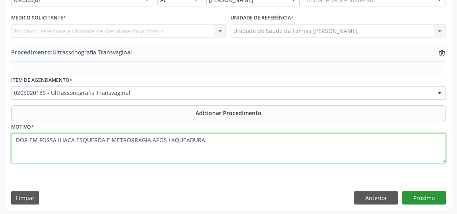
type textarea "DOR EM FOSSA ILIACA ESQUERDA E METRORRAGIA APOS LAQUEADURA."
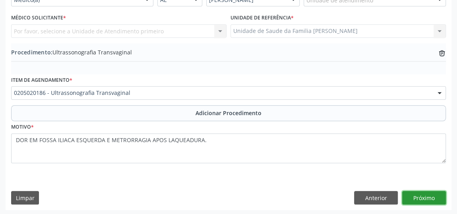
click at [423, 194] on button "Próximo" at bounding box center [424, 198] width 44 height 14
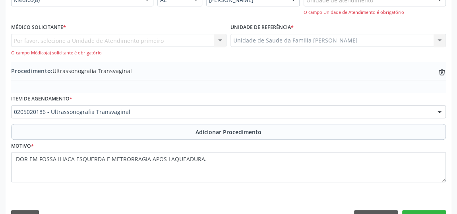
click at [217, 41] on div "Por favor, selecione a Unidade de Atendimento primeiro Nenhum resultado encontr…" at bounding box center [118, 45] width 215 height 23
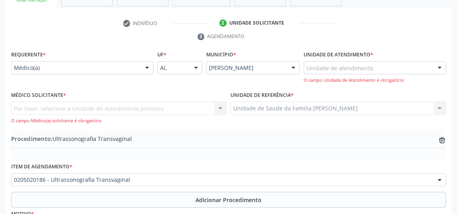
scroll to position [144, 0]
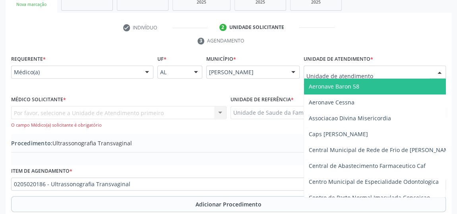
click at [376, 68] on div at bounding box center [375, 73] width 142 height 14
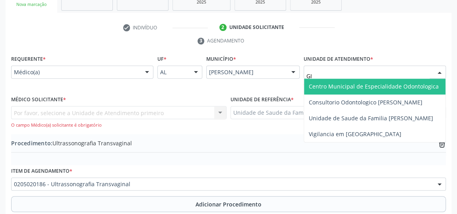
type input "GIS"
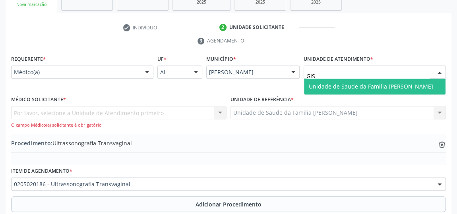
click at [385, 86] on span "Unidade de Saude da Familia [PERSON_NAME]" at bounding box center [371, 87] width 124 height 8
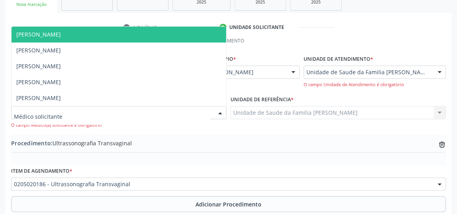
click at [220, 112] on div at bounding box center [220, 114] width 12 height 14
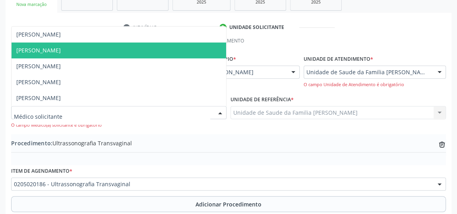
click at [64, 48] on span "[PERSON_NAME]" at bounding box center [119, 51] width 215 height 16
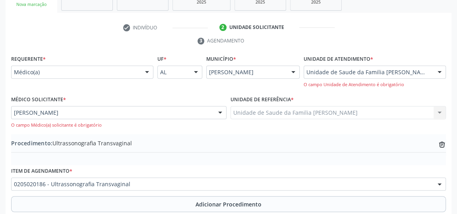
scroll to position [235, 0]
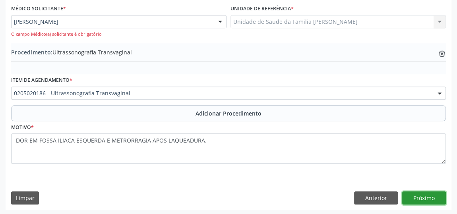
click at [427, 196] on button "Próximo" at bounding box center [424, 199] width 44 height 14
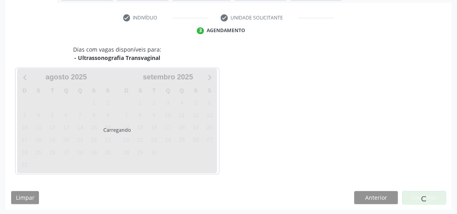
scroll to position [177, 0]
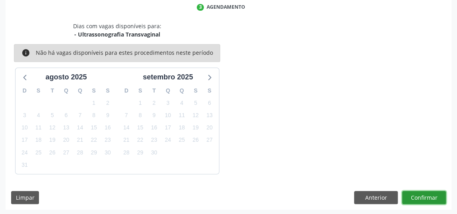
click at [425, 198] on button "Confirmar" at bounding box center [424, 198] width 44 height 14
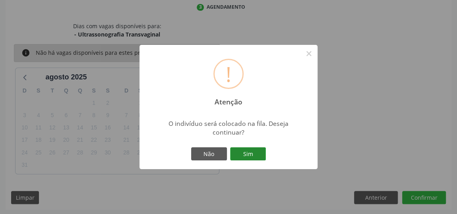
click at [254, 149] on button "Sim" at bounding box center [248, 154] width 36 height 14
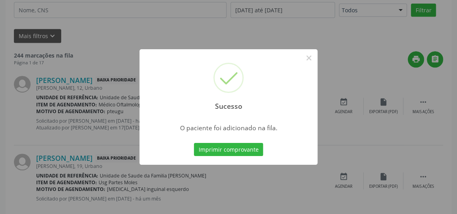
scroll to position [61, 0]
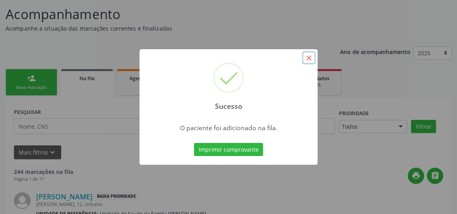
click at [312, 56] on button "×" at bounding box center [309, 58] width 14 height 14
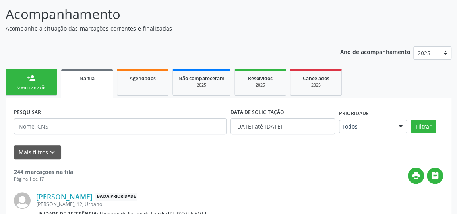
click at [23, 79] on link "person_add Nova marcação" at bounding box center [32, 82] width 52 height 27
